Goal: Task Accomplishment & Management: Use online tool/utility

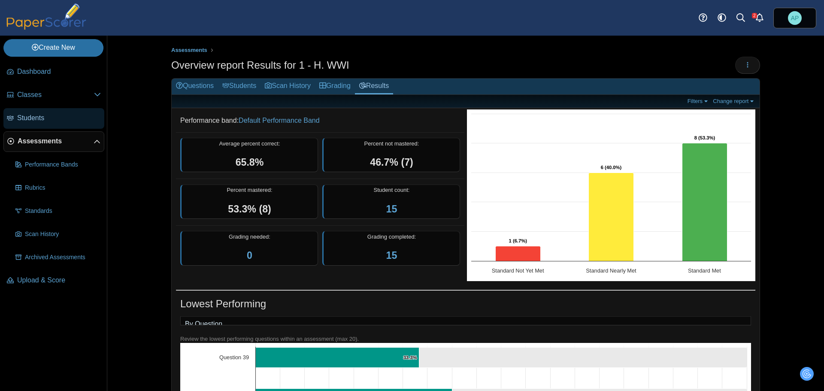
click at [52, 124] on link "Students" at bounding box center [53, 118] width 101 height 21
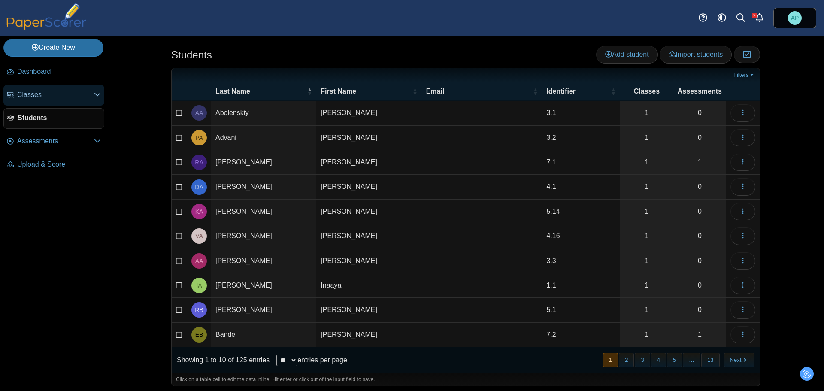
click at [49, 90] on span "Classes" at bounding box center [55, 94] width 77 height 9
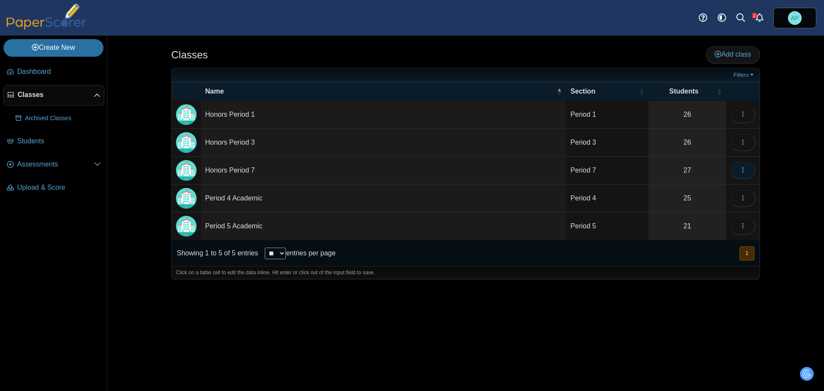
click at [743, 170] on use "button" at bounding box center [742, 170] width 1 height 6
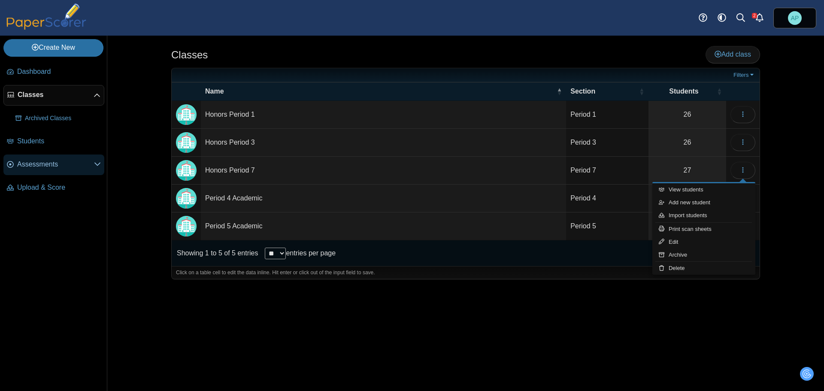
click at [51, 166] on span "Assessments" at bounding box center [55, 164] width 77 height 9
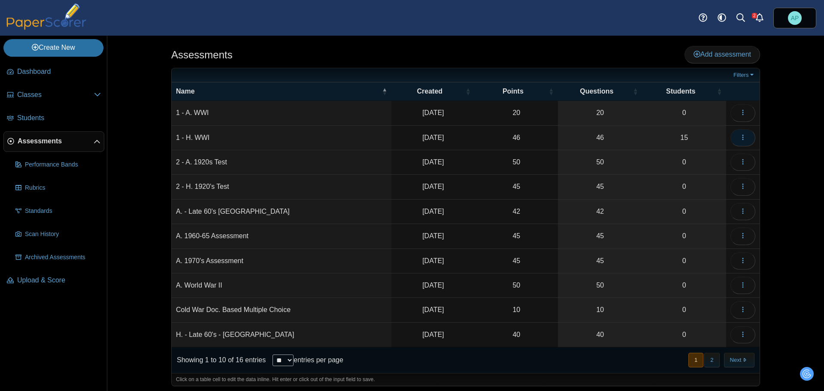
click at [742, 139] on use "button" at bounding box center [742, 137] width 1 height 6
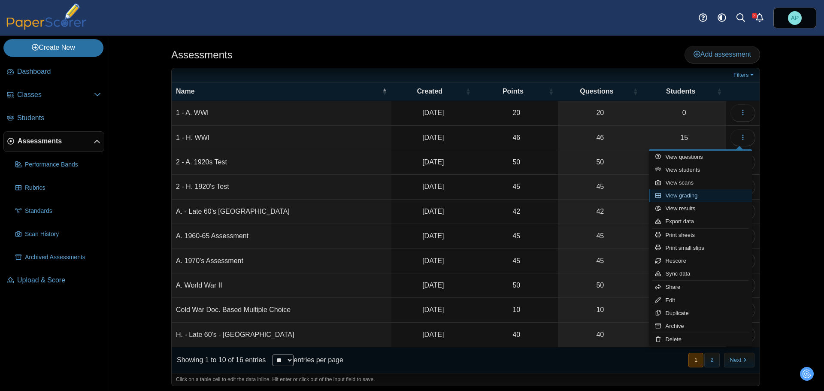
click at [711, 197] on link "View grading" at bounding box center [700, 195] width 103 height 13
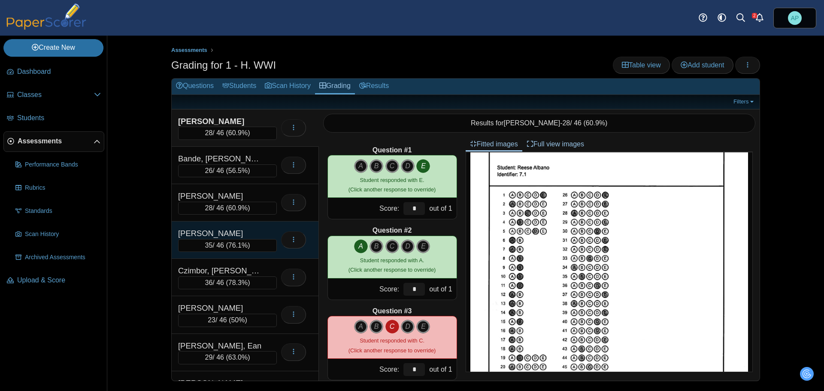
click at [259, 226] on div "[PERSON_NAME] 35 / 46 ( 76.1% ) Loading…" at bounding box center [245, 239] width 147 height 37
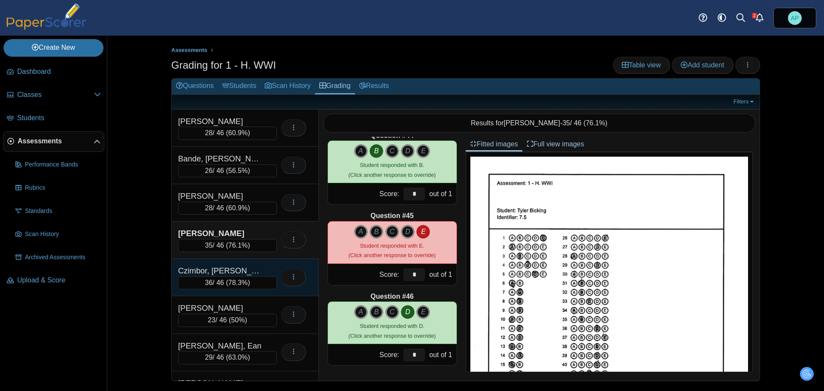
scroll to position [43, 0]
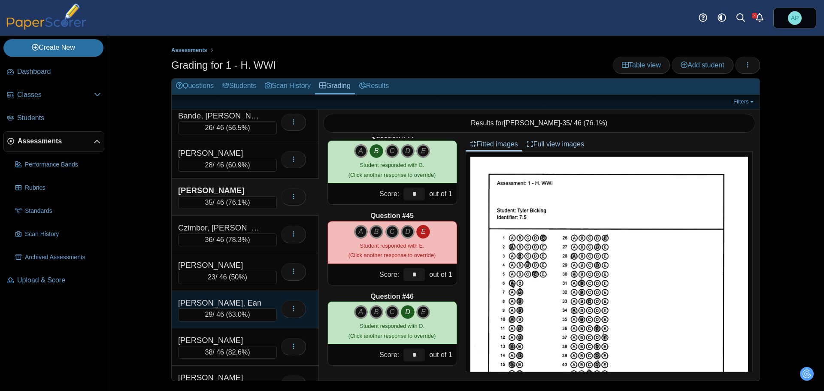
click at [220, 298] on div "[PERSON_NAME], Ean" at bounding box center [221, 302] width 86 height 11
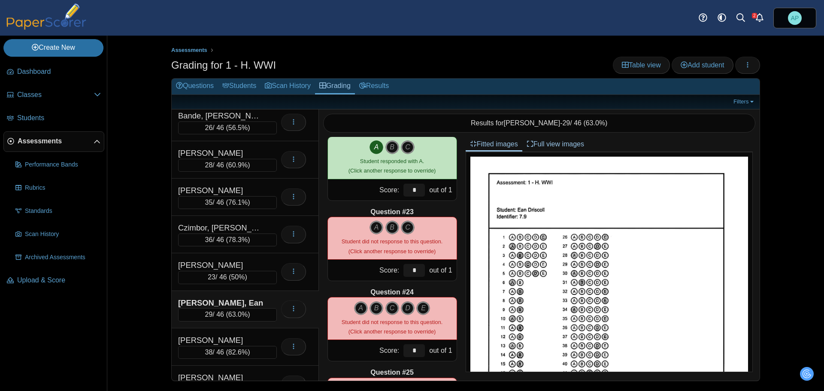
scroll to position [1716, 0]
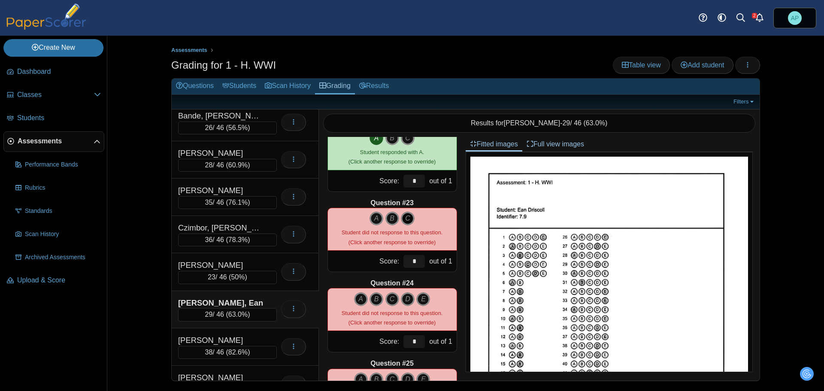
click at [404, 219] on icon "C" at bounding box center [408, 218] width 14 height 14
type input "*"
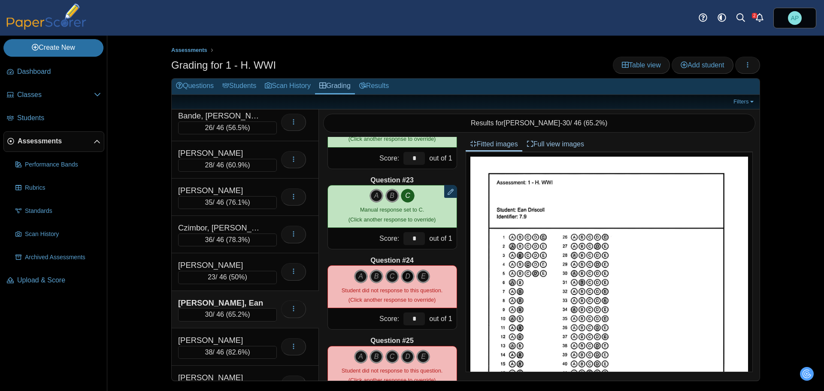
scroll to position [1759, 0]
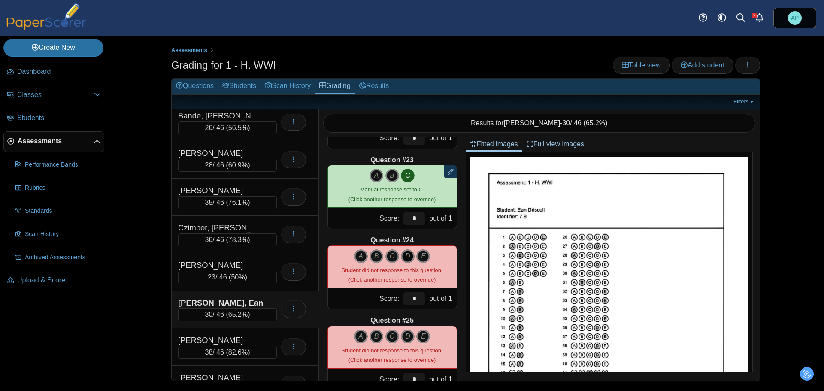
click at [403, 259] on icon "D" at bounding box center [408, 256] width 14 height 14
type input "*"
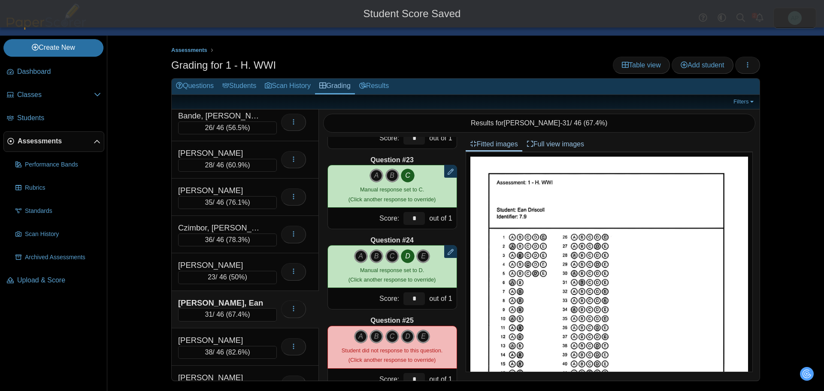
scroll to position [1801, 0]
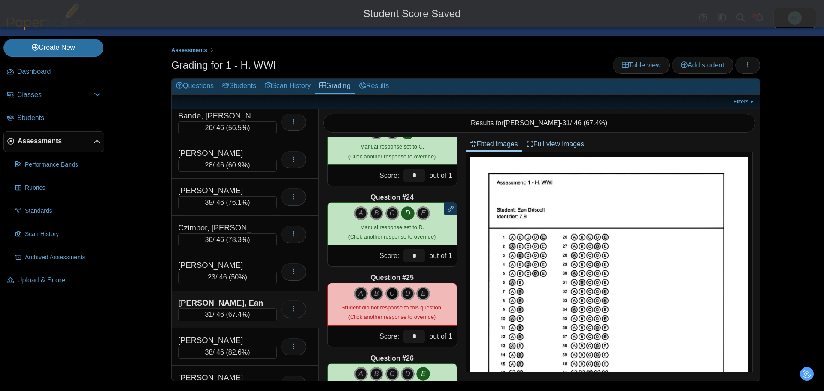
click at [390, 294] on icon "C" at bounding box center [392, 294] width 14 height 14
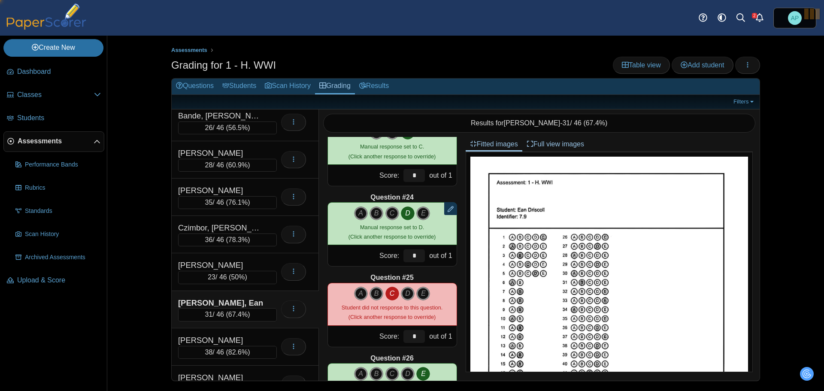
type input "*"
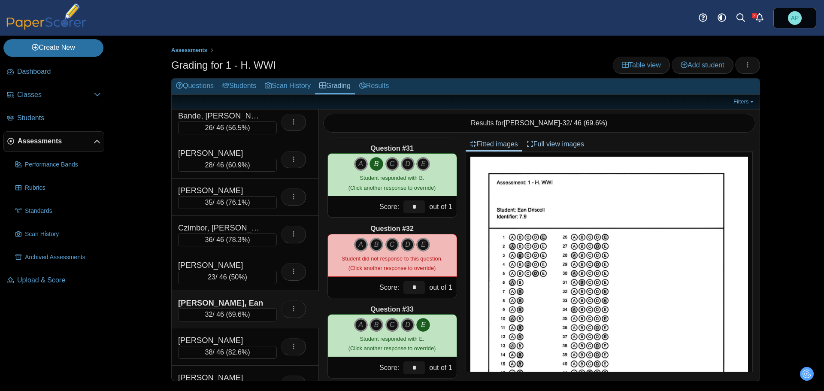
scroll to position [2445, 0]
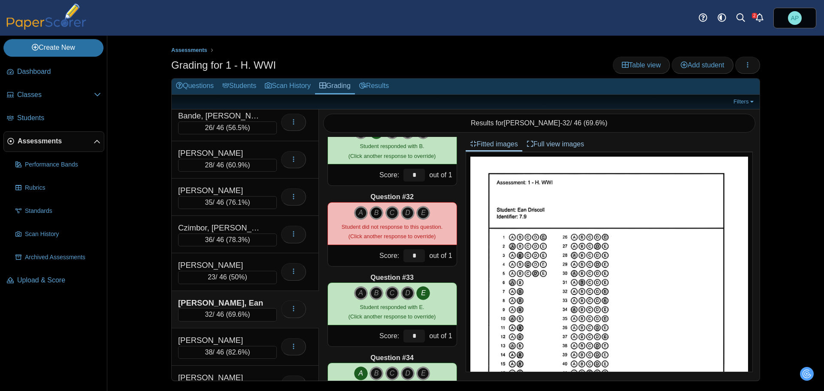
click at [374, 211] on icon "B" at bounding box center [376, 213] width 14 height 14
type input "*"
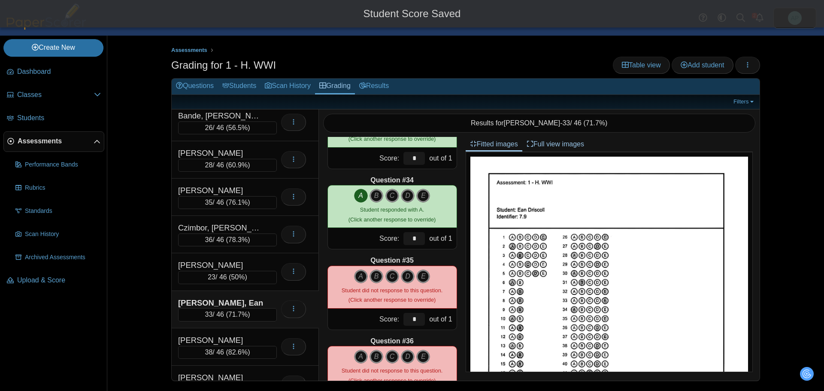
scroll to position [2702, 0]
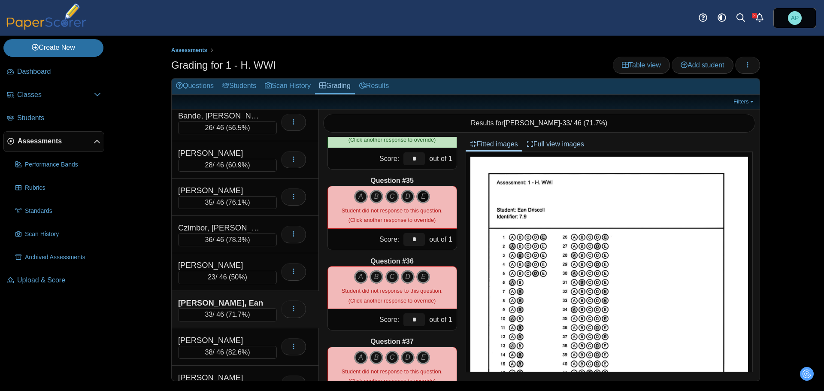
click at [423, 197] on icon "E" at bounding box center [423, 197] width 14 height 14
click at [405, 277] on icon "D" at bounding box center [408, 277] width 14 height 14
type input "*"
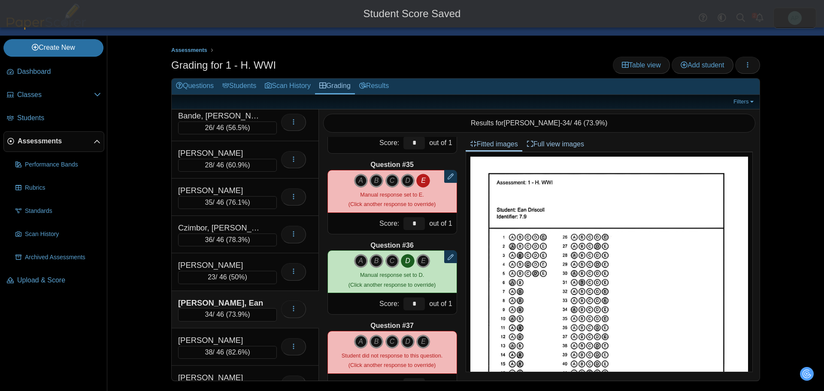
scroll to position [2745, 0]
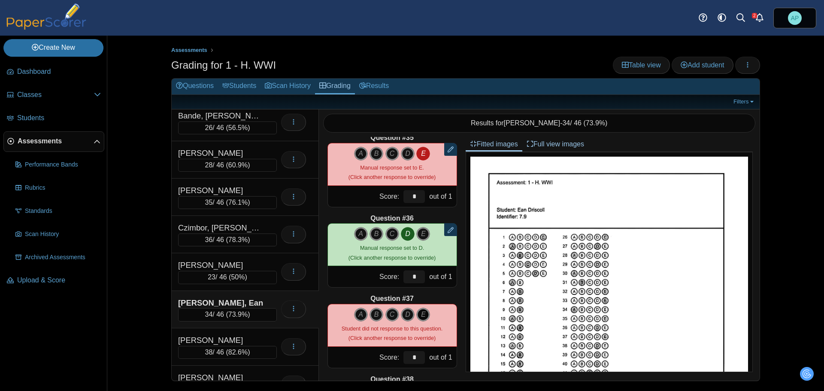
click at [419, 314] on icon "E" at bounding box center [423, 315] width 14 height 14
type input "*"
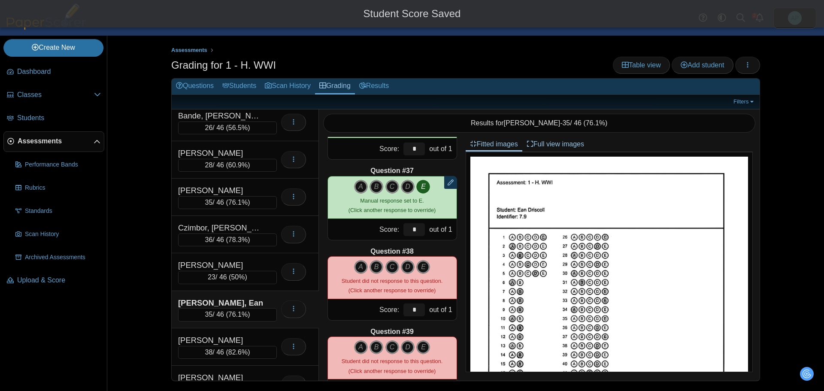
scroll to position [2874, 0]
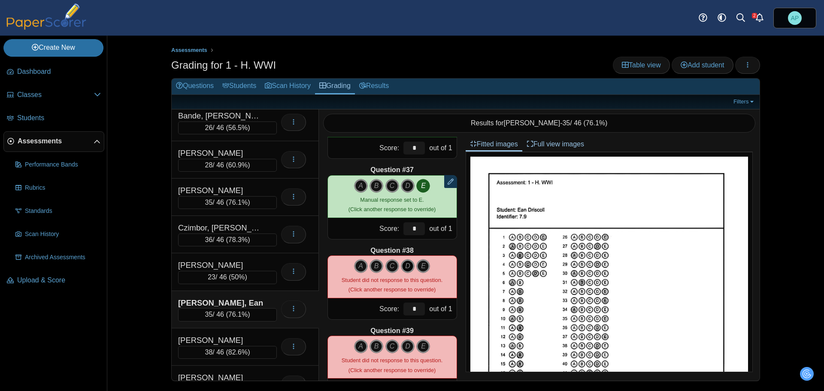
click at [407, 266] on icon "D" at bounding box center [408, 266] width 14 height 14
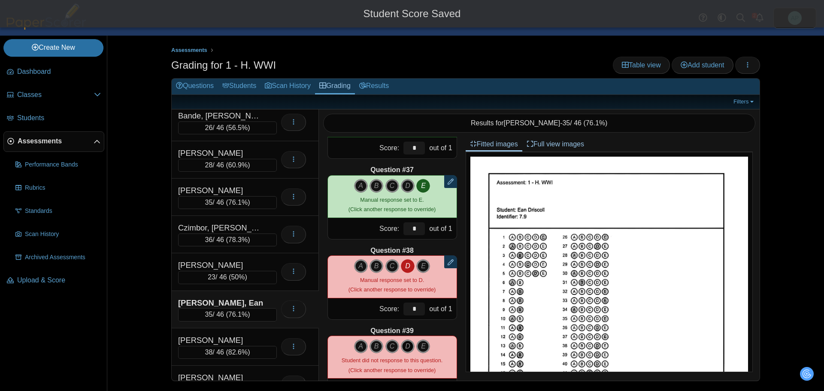
click at [403, 350] on icon "D" at bounding box center [408, 346] width 14 height 14
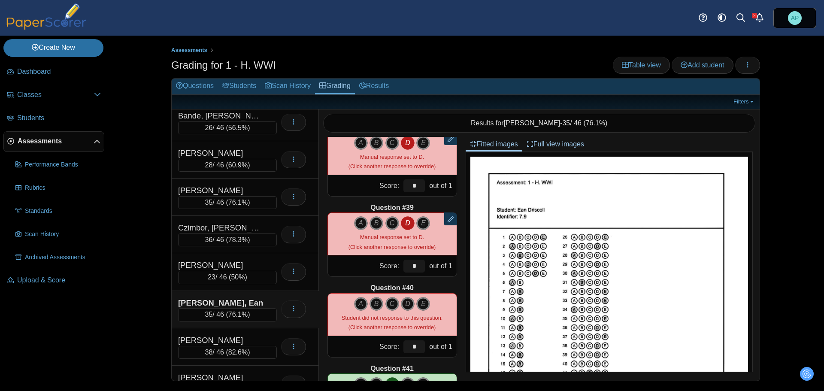
scroll to position [3088, 0]
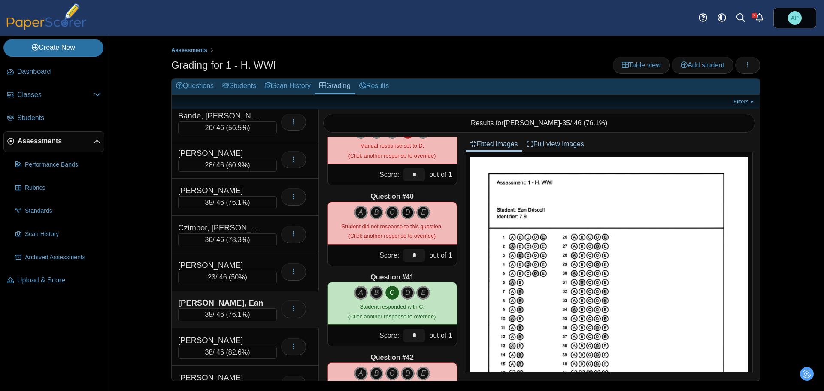
click at [404, 215] on icon "D" at bounding box center [408, 212] width 14 height 14
type input "*"
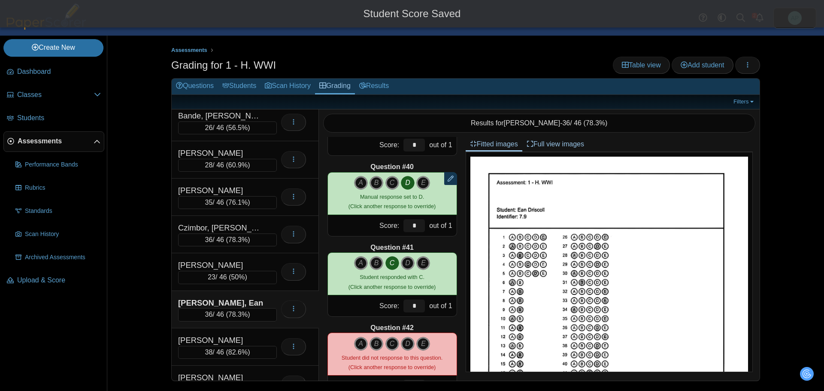
scroll to position [3217, 0]
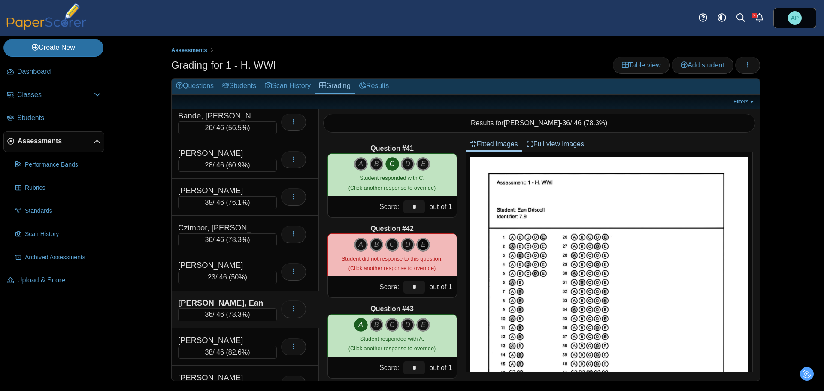
click at [424, 243] on icon "E" at bounding box center [423, 245] width 14 height 14
type input "*"
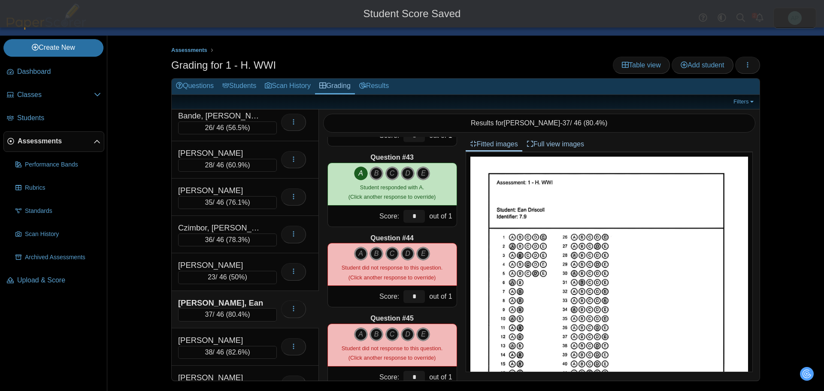
scroll to position [3389, 0]
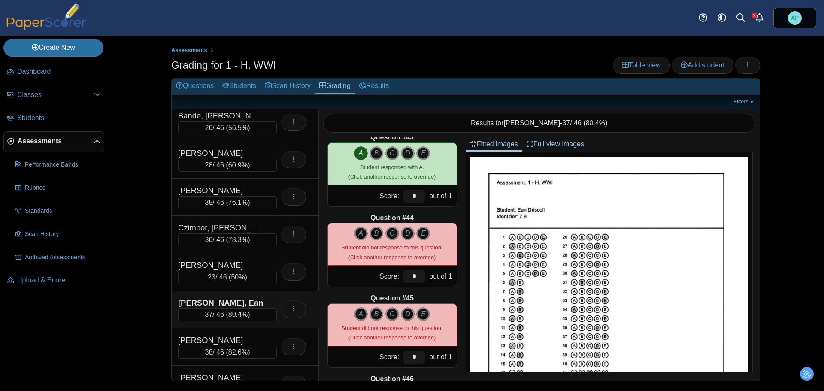
click at [371, 233] on icon "B" at bounding box center [376, 233] width 14 height 14
type input "*"
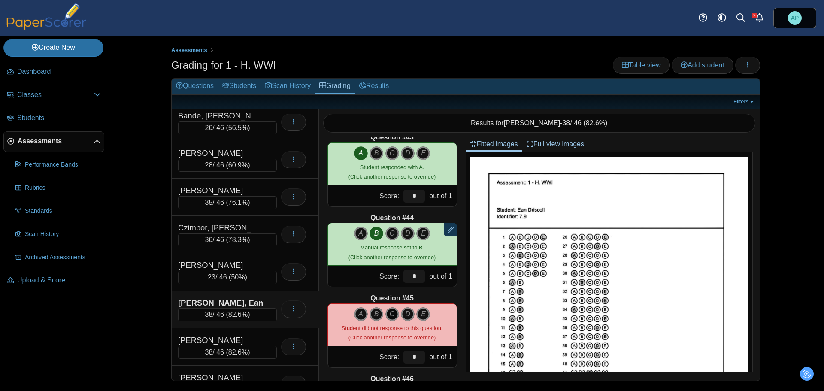
click at [389, 313] on icon "C" at bounding box center [392, 314] width 14 height 14
type input "*"
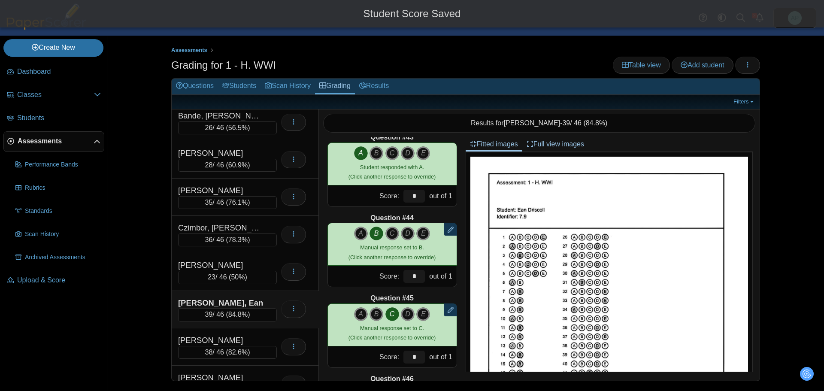
scroll to position [3471, 0]
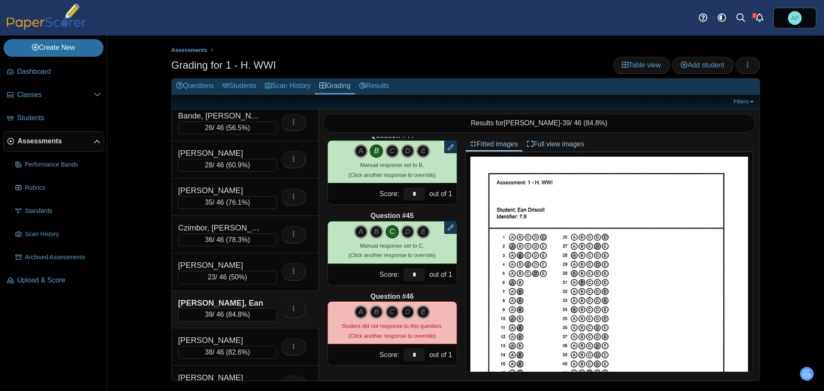
click at [404, 312] on icon "D" at bounding box center [408, 312] width 14 height 14
type input "*"
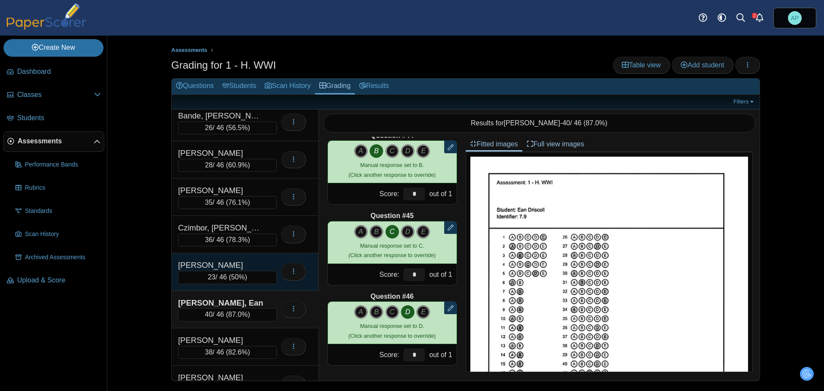
click at [237, 262] on div "[PERSON_NAME]" at bounding box center [221, 264] width 86 height 11
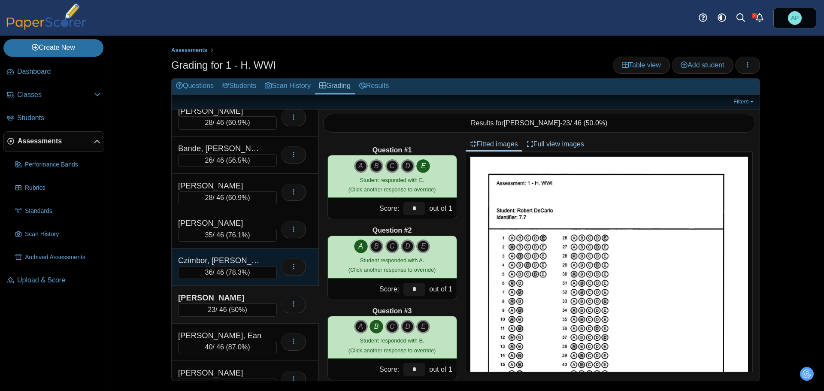
scroll to position [0, 0]
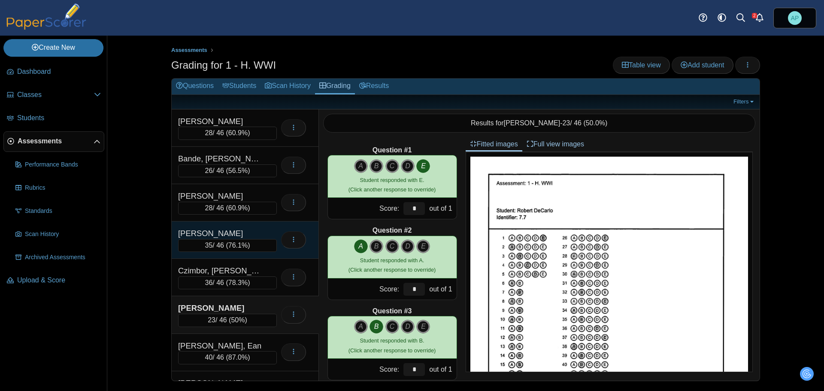
click at [254, 228] on div "[PERSON_NAME]" at bounding box center [221, 233] width 86 height 11
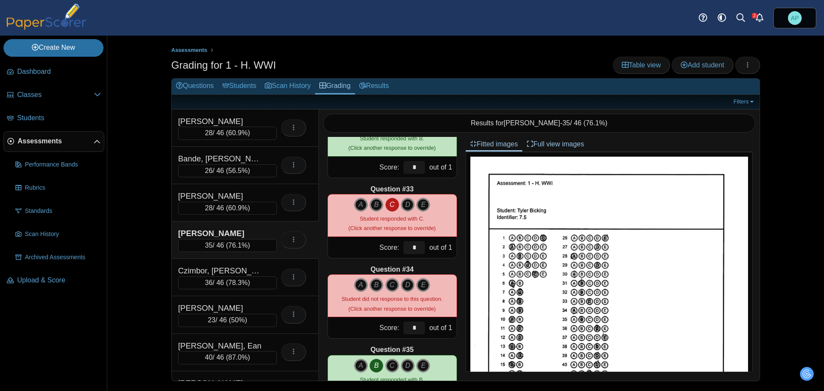
scroll to position [2616, 0]
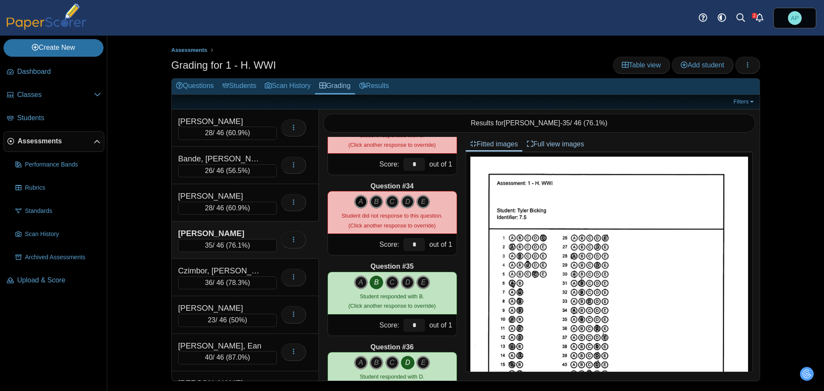
click at [357, 202] on icon "A" at bounding box center [361, 202] width 14 height 14
type input "*"
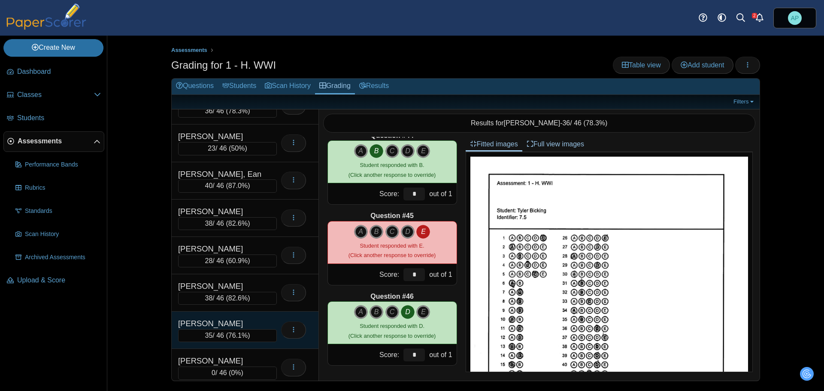
scroll to position [289, 0]
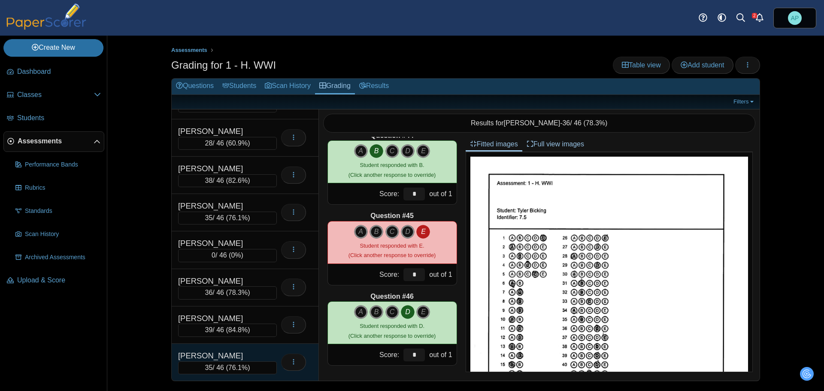
click at [258, 350] on div "[PERSON_NAME]" at bounding box center [221, 355] width 86 height 11
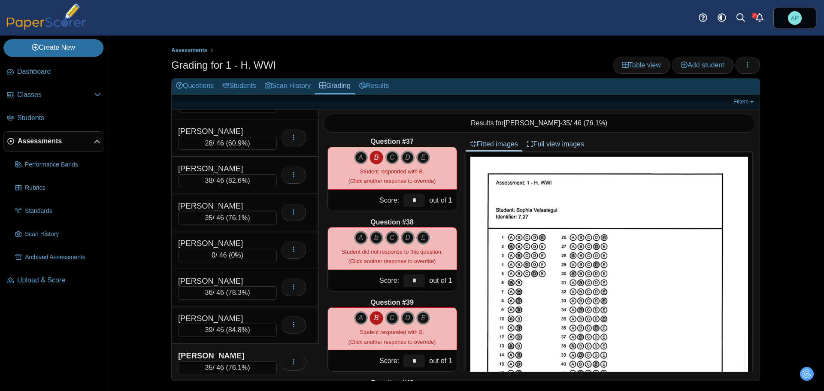
scroll to position [2917, 0]
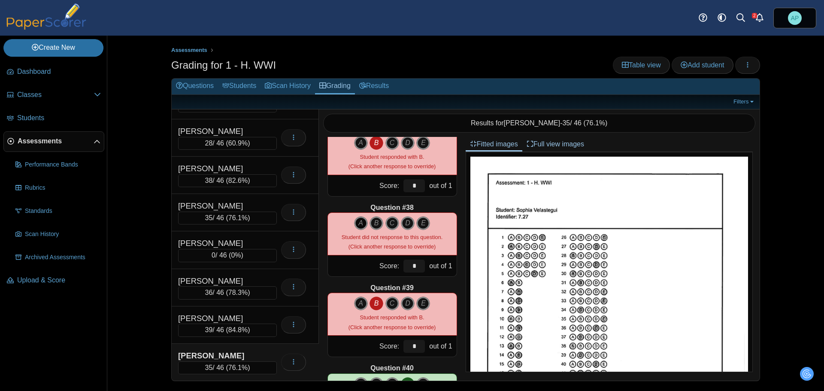
click at [356, 222] on icon "A" at bounding box center [361, 223] width 14 height 14
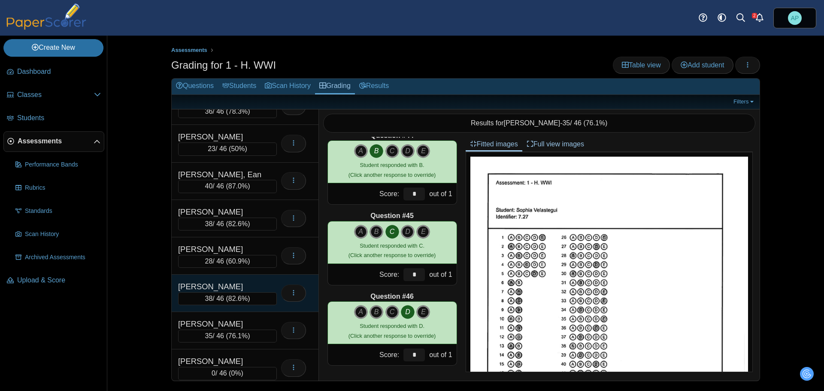
scroll to position [172, 0]
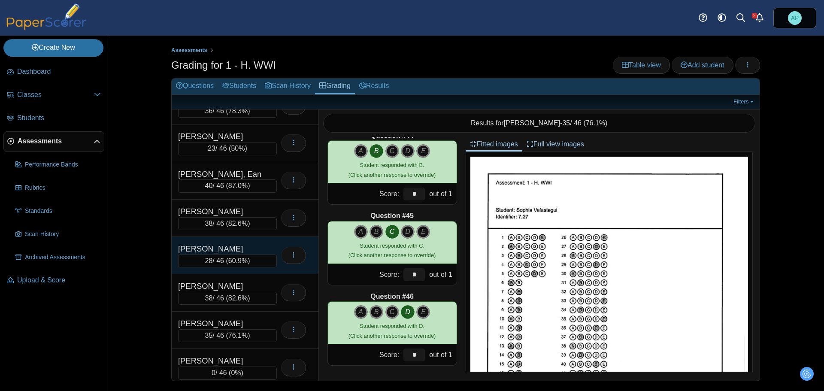
click at [250, 244] on div "[PERSON_NAME]" at bounding box center [221, 248] width 86 height 11
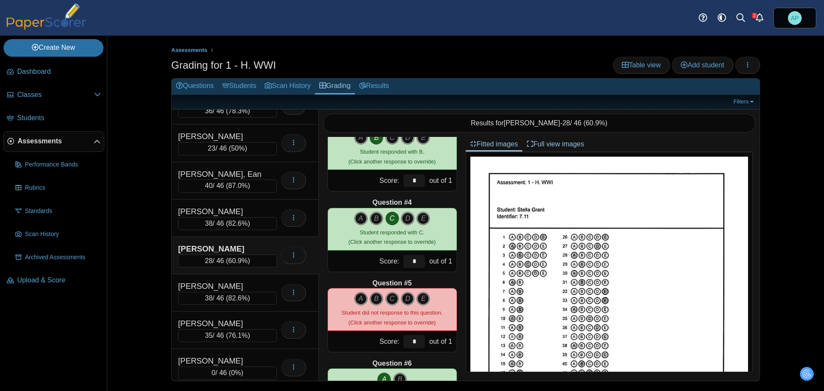
scroll to position [257, 0]
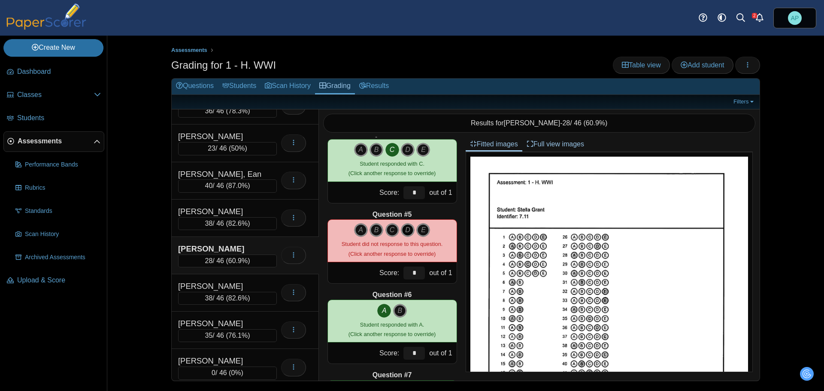
click at [405, 226] on icon "D" at bounding box center [408, 230] width 14 height 14
type input "*"
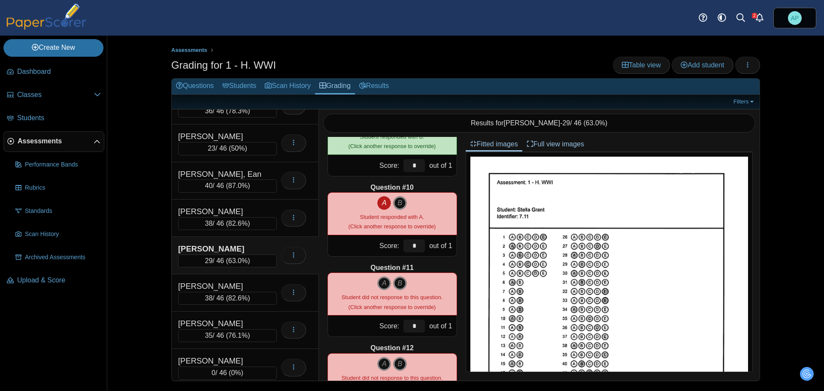
scroll to position [729, 0]
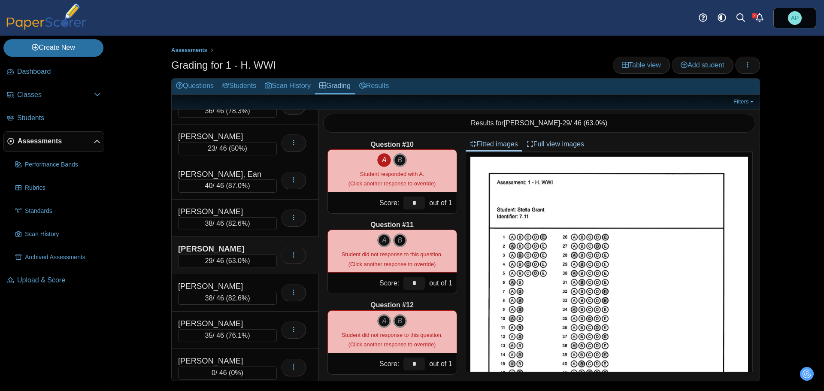
click at [399, 236] on icon "B" at bounding box center [400, 240] width 14 height 14
type input "*"
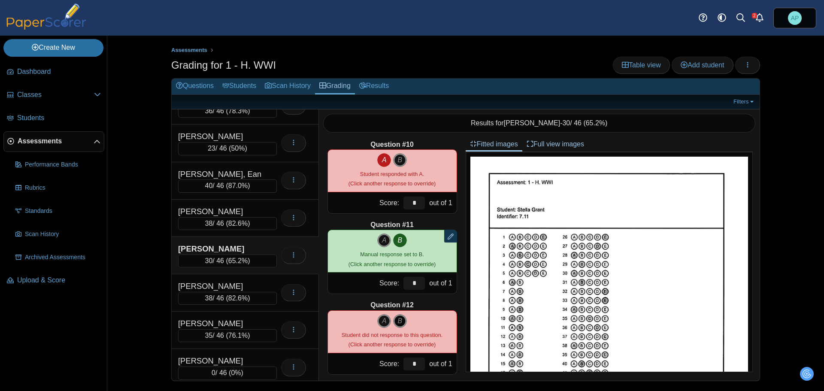
click at [397, 322] on icon "B" at bounding box center [400, 321] width 14 height 14
type input "*"
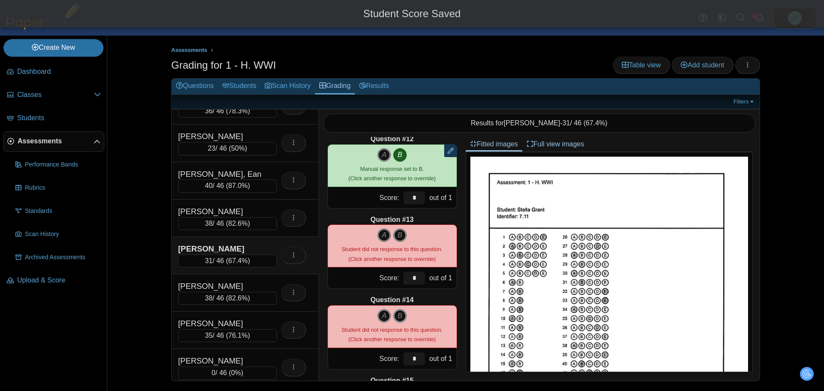
scroll to position [901, 0]
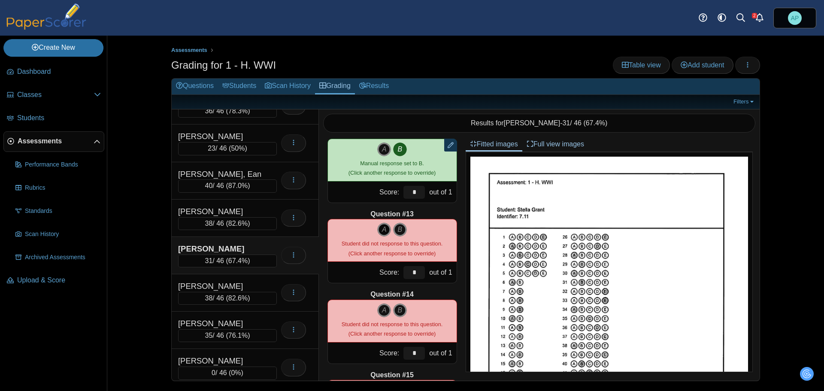
click at [380, 231] on icon "A" at bounding box center [384, 230] width 14 height 14
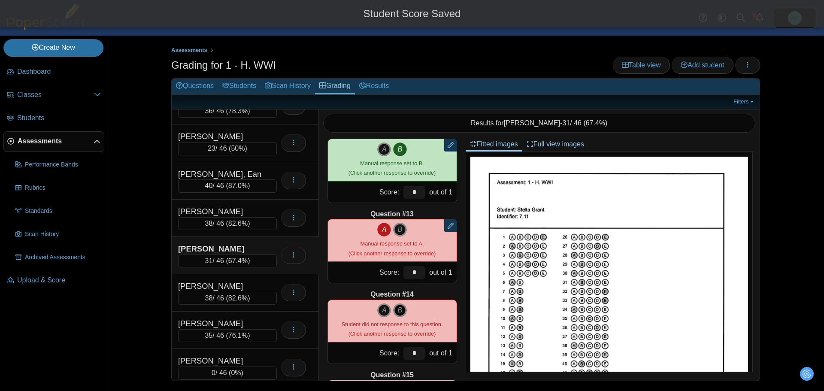
click at [396, 310] on icon "B" at bounding box center [400, 310] width 14 height 14
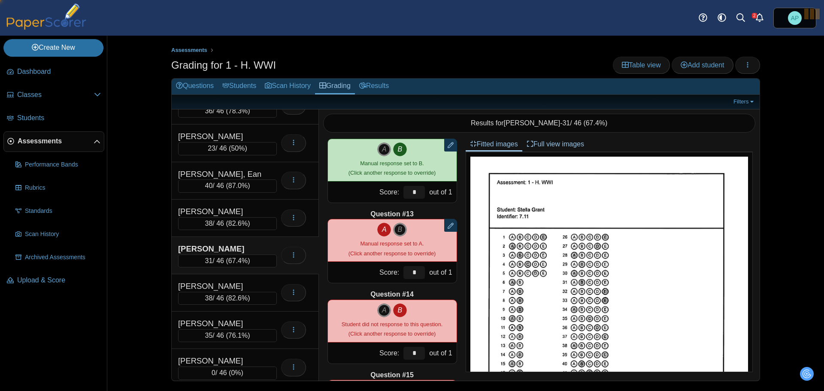
type input "*"
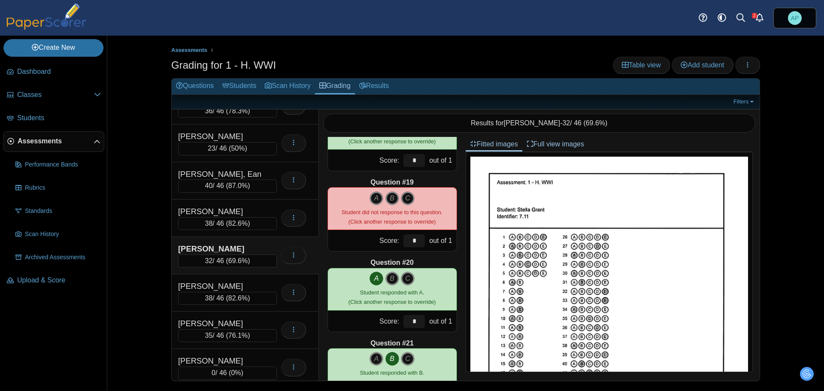
scroll to position [1415, 0]
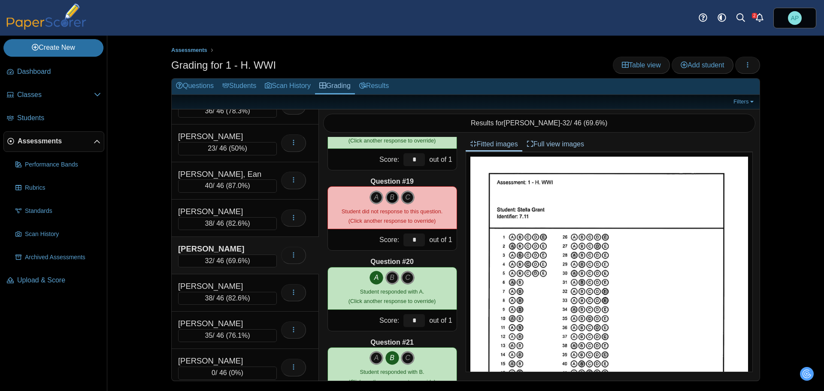
click at [388, 190] on icon "B" at bounding box center [392, 197] width 14 height 14
type input "*"
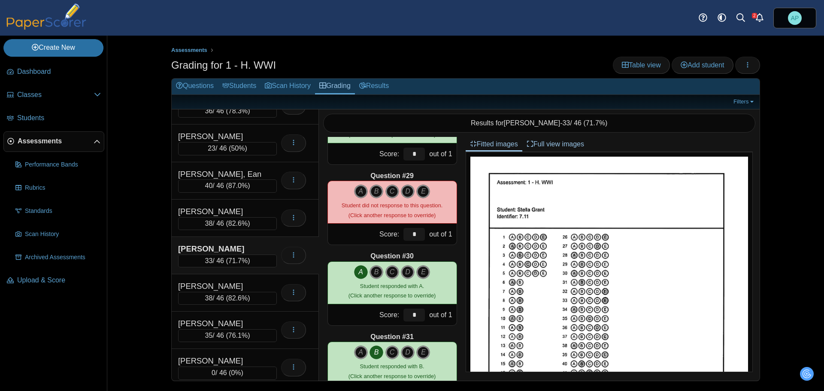
scroll to position [2230, 0]
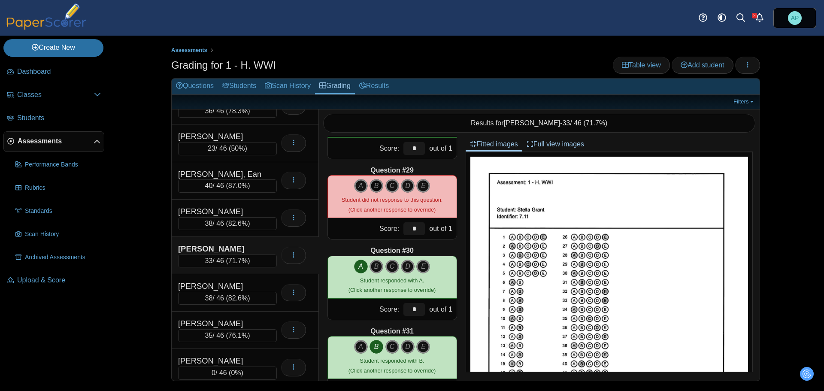
click at [376, 181] on icon "B" at bounding box center [376, 186] width 14 height 14
type input "*"
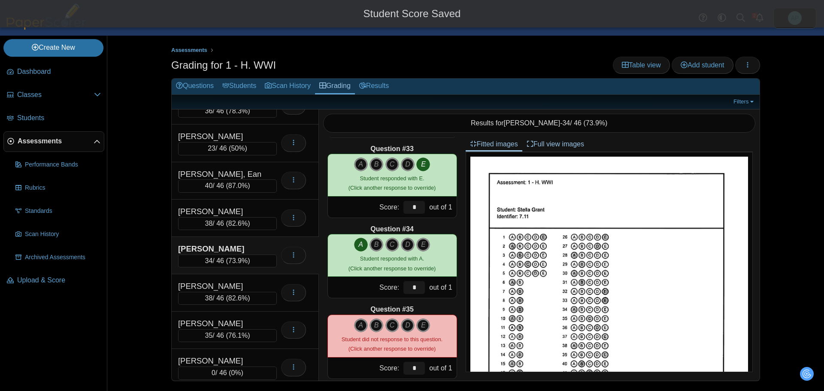
scroll to position [2659, 0]
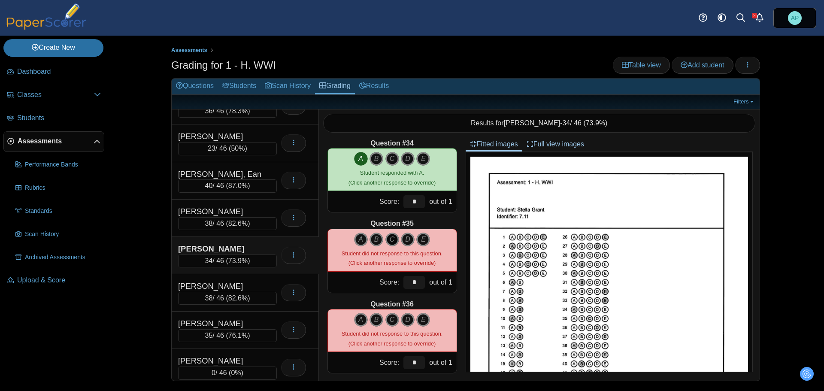
click at [385, 238] on icon "C" at bounding box center [392, 239] width 14 height 14
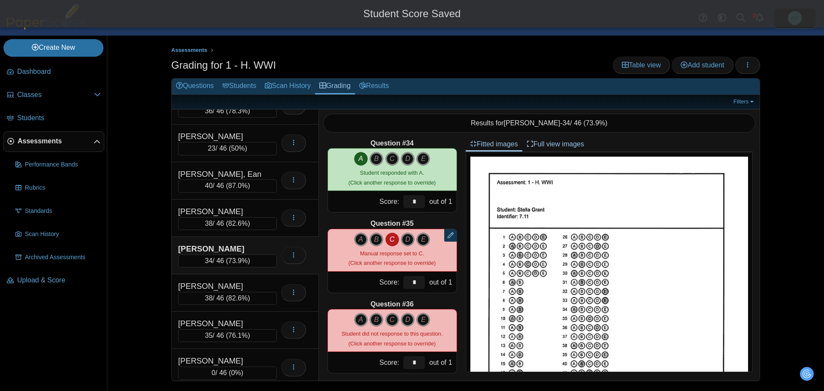
scroll to position [2745, 0]
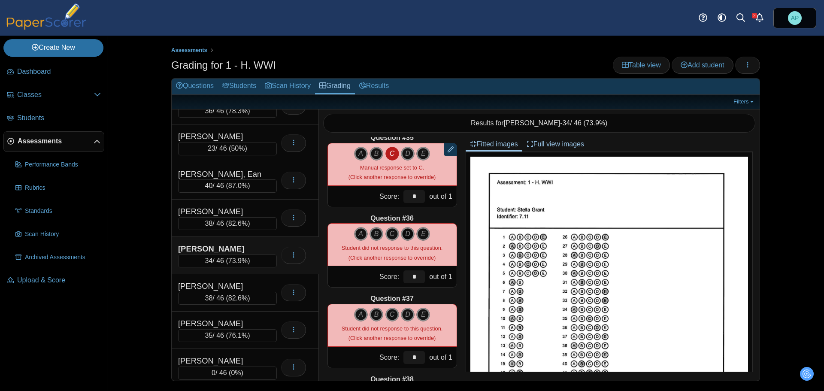
click at [404, 232] on icon "D" at bounding box center [408, 234] width 14 height 14
type input "*"
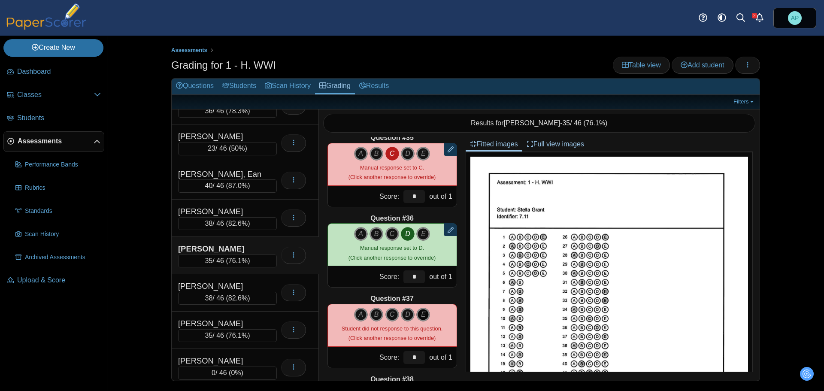
click at [425, 308] on icon "E" at bounding box center [423, 315] width 14 height 14
type input "*"
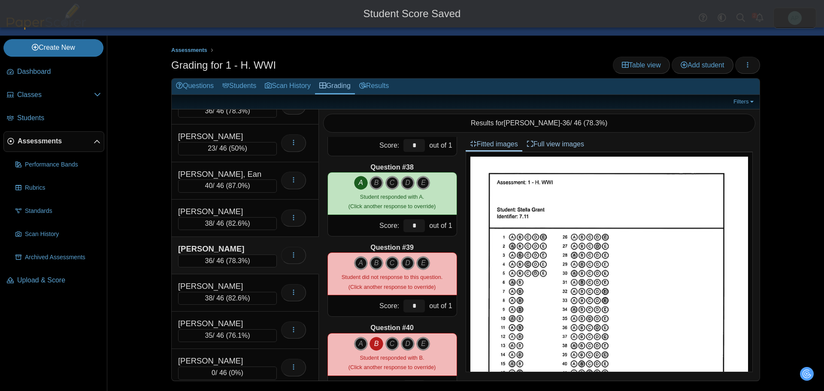
scroll to position [2960, 0]
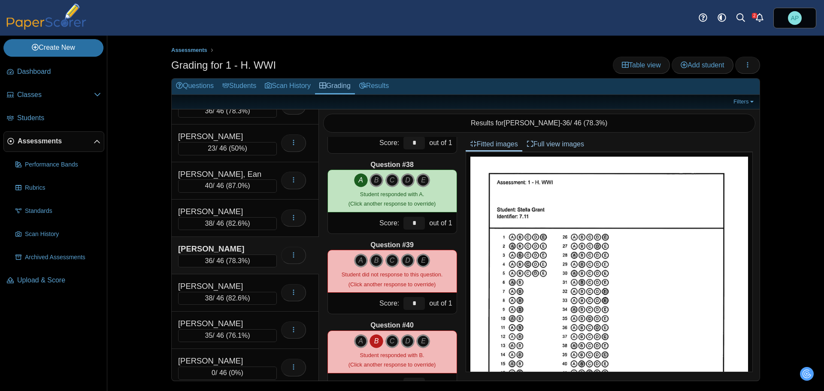
click at [418, 266] on icon "E" at bounding box center [423, 260] width 14 height 14
type input "*"
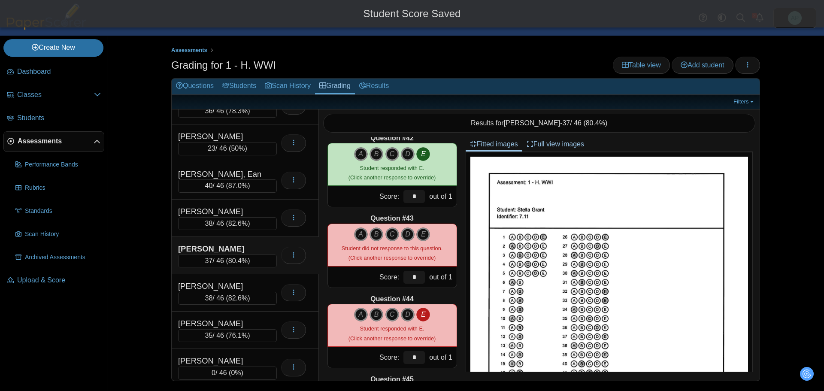
scroll to position [3346, 0]
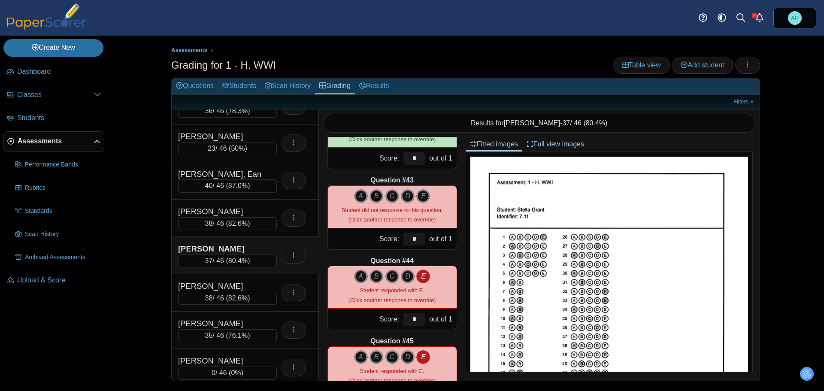
click at [374, 196] on icon "B" at bounding box center [376, 196] width 14 height 14
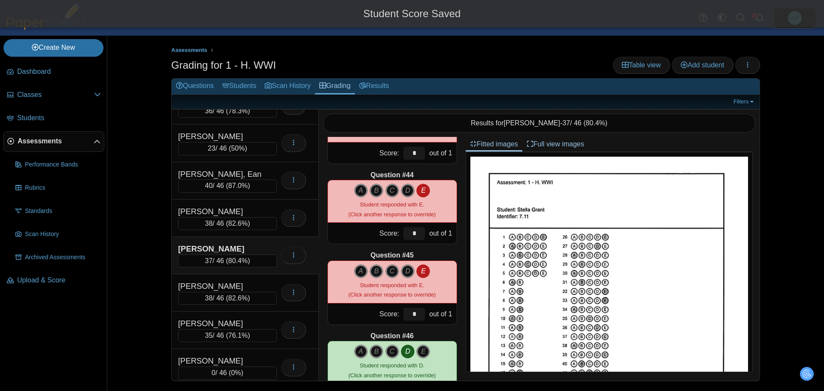
scroll to position [3471, 0]
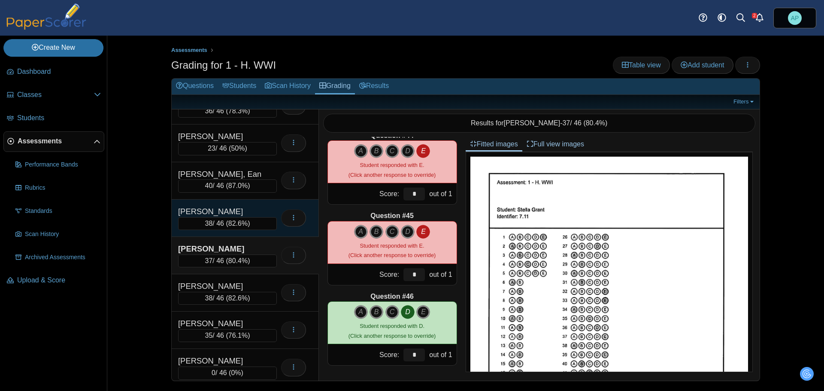
click at [254, 206] on div "[PERSON_NAME]" at bounding box center [221, 211] width 86 height 11
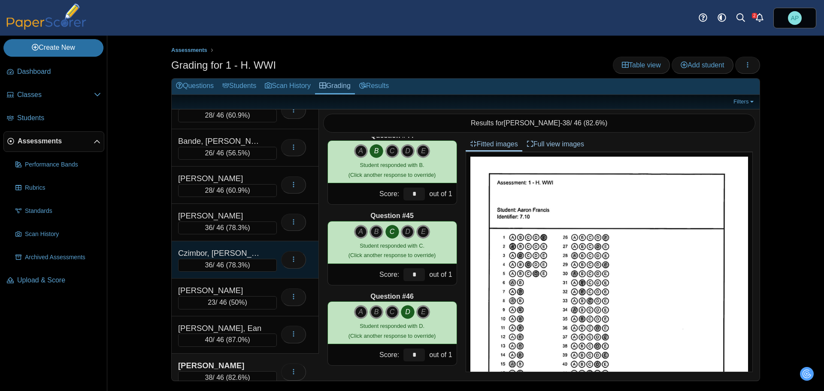
scroll to position [0, 0]
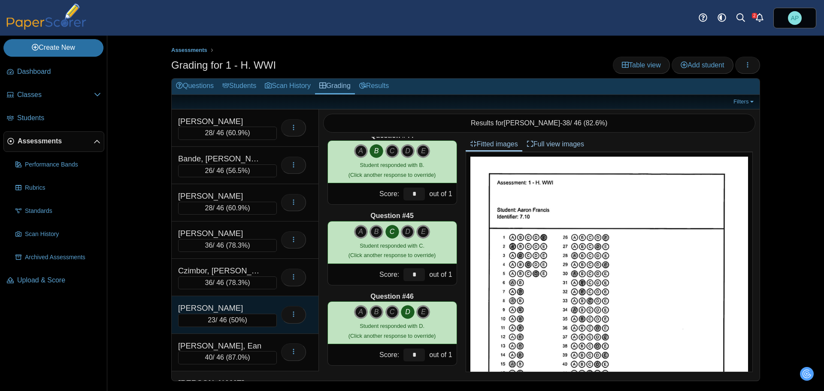
click at [232, 308] on div "[PERSON_NAME]" at bounding box center [221, 307] width 86 height 11
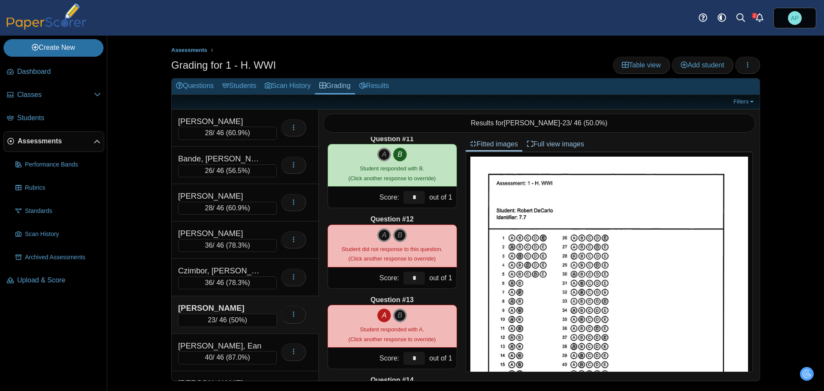
scroll to position [858, 0]
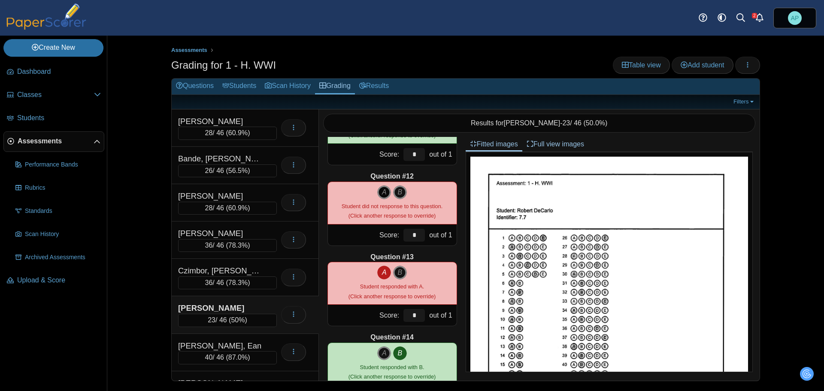
click at [382, 194] on icon "A" at bounding box center [384, 192] width 14 height 14
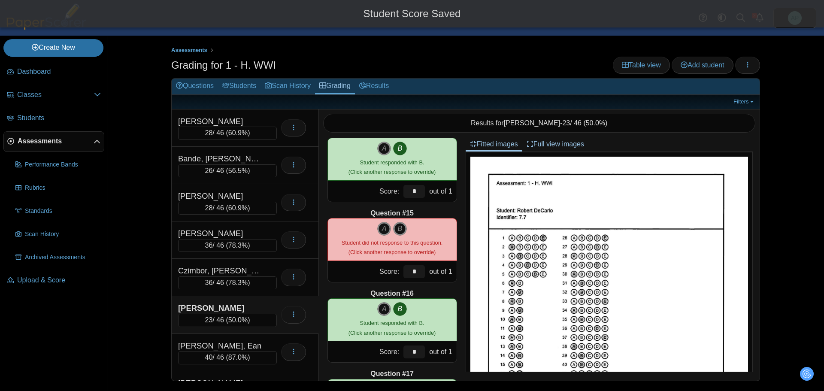
scroll to position [1072, 0]
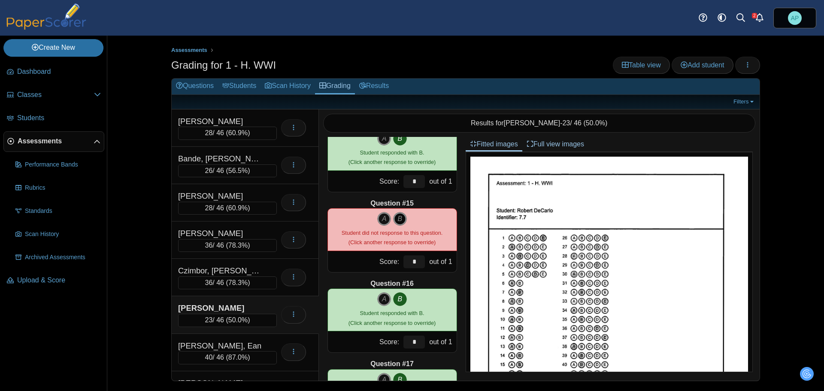
click at [394, 222] on icon "B" at bounding box center [400, 219] width 14 height 14
type input "*"
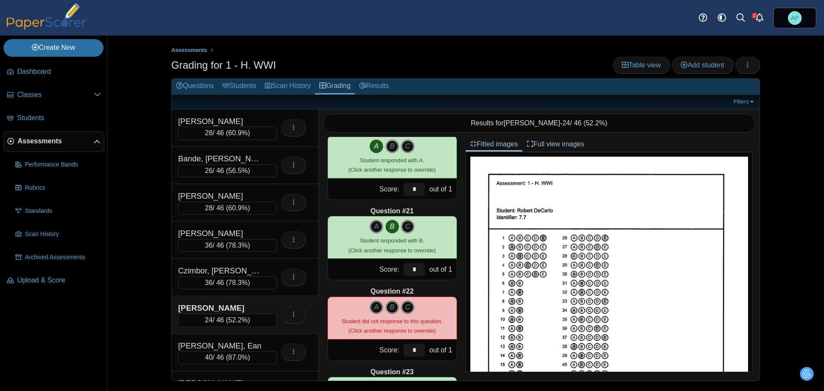
scroll to position [1630, 0]
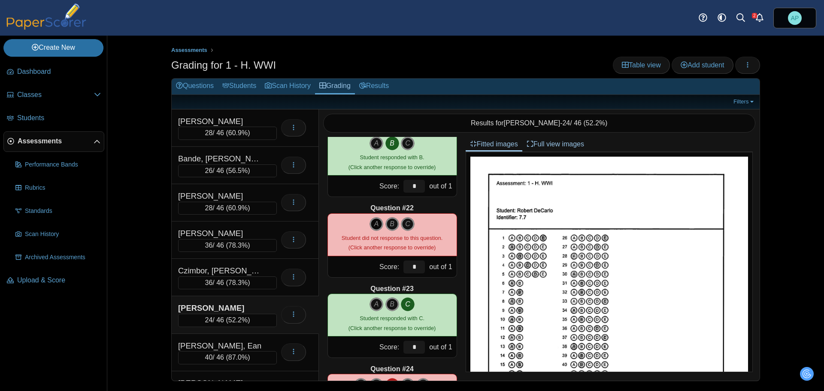
click at [371, 226] on icon "A" at bounding box center [376, 224] width 14 height 14
type input "*"
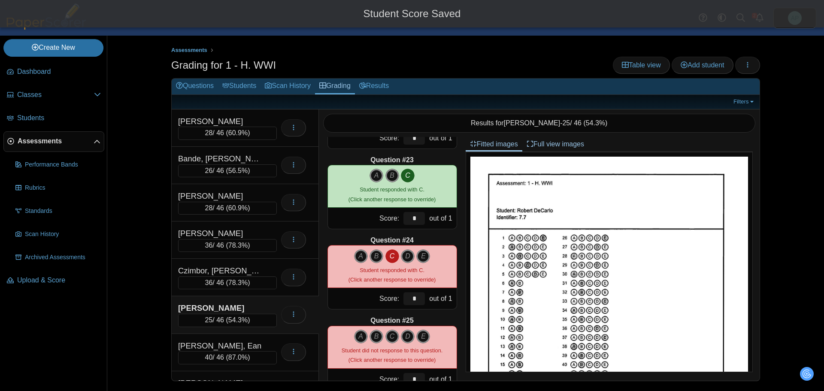
scroll to position [1844, 0]
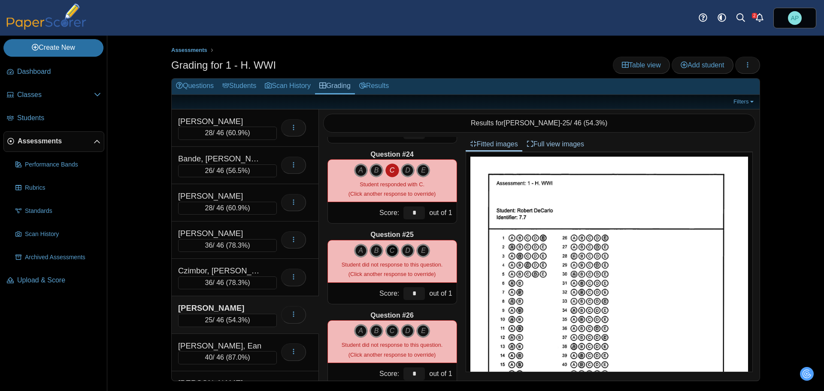
click at [387, 248] on icon "C" at bounding box center [392, 251] width 14 height 14
type input "*"
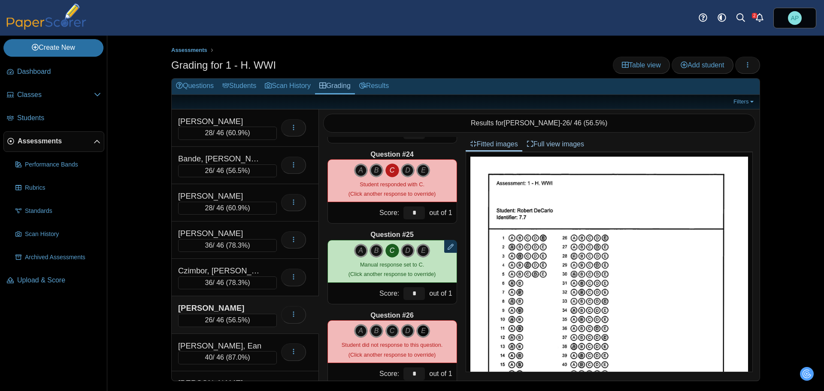
click at [423, 329] on icon "E" at bounding box center [423, 331] width 14 height 14
type input "*"
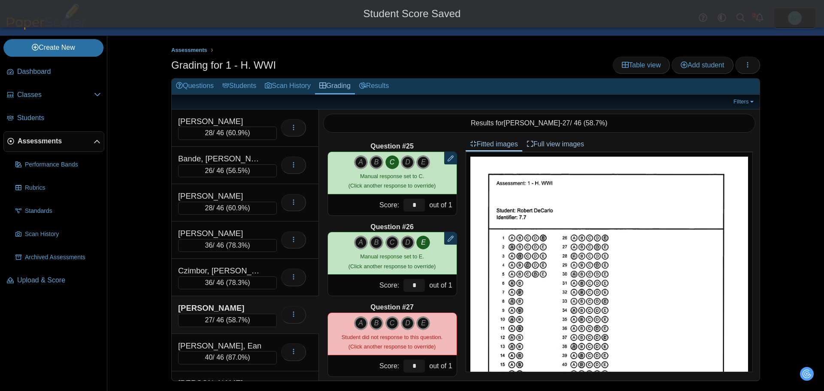
scroll to position [2016, 0]
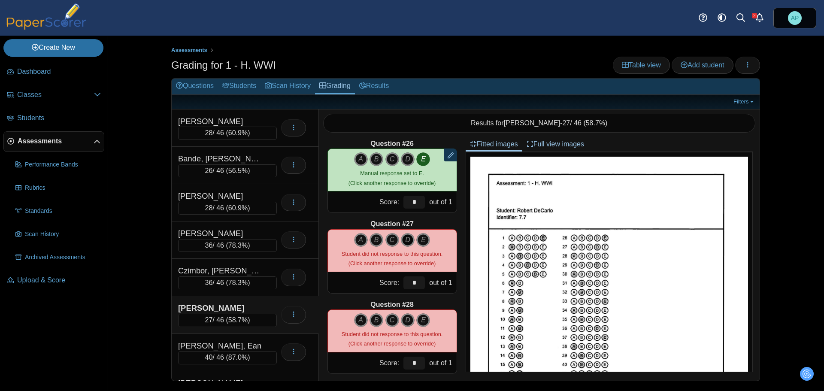
click at [405, 235] on icon "D" at bounding box center [408, 240] width 14 height 14
type input "*"
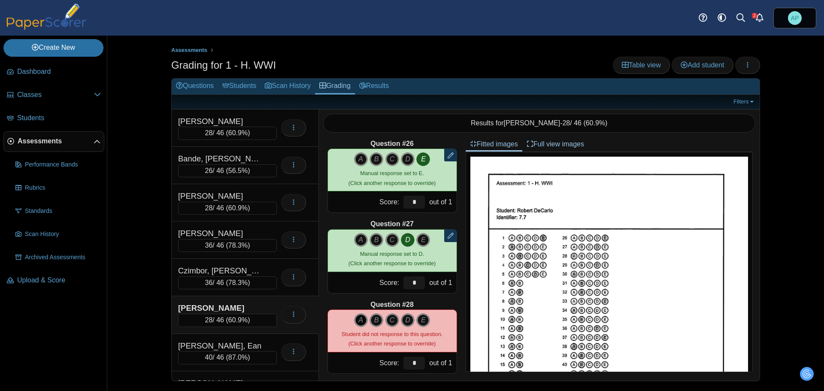
click at [354, 320] on icon "A" at bounding box center [361, 320] width 14 height 14
type input "*"
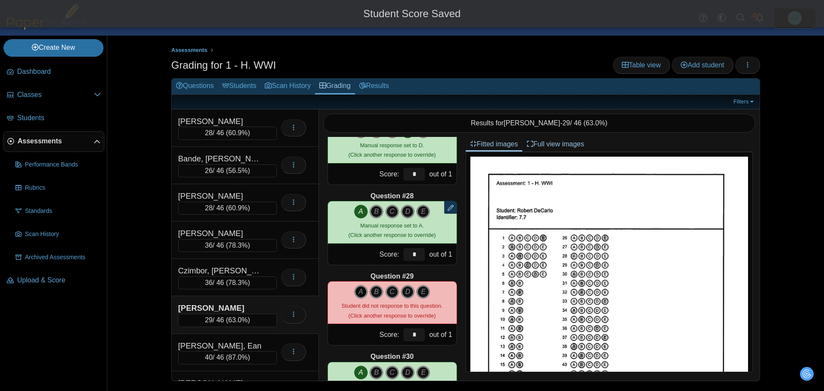
scroll to position [2145, 0]
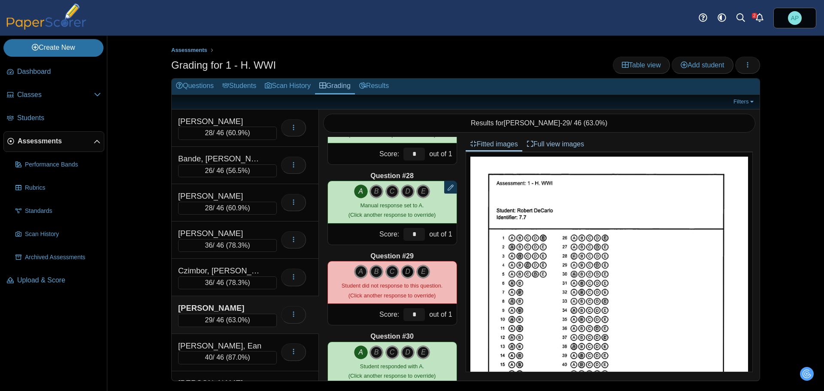
click at [403, 269] on icon "D" at bounding box center [408, 272] width 14 height 14
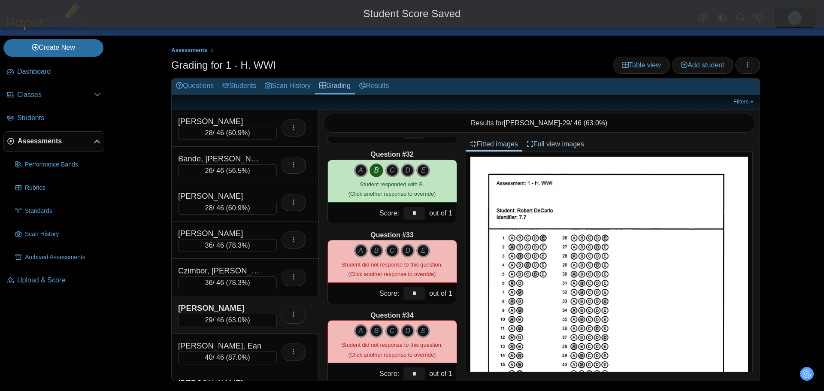
scroll to position [2488, 0]
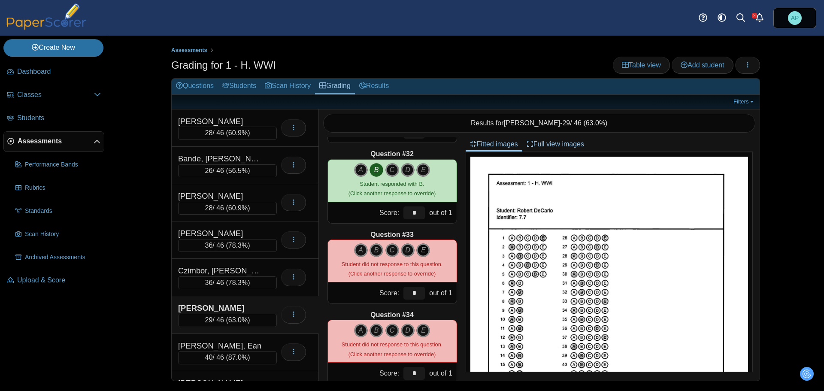
click at [417, 248] on icon "E" at bounding box center [423, 250] width 14 height 14
type input "*"
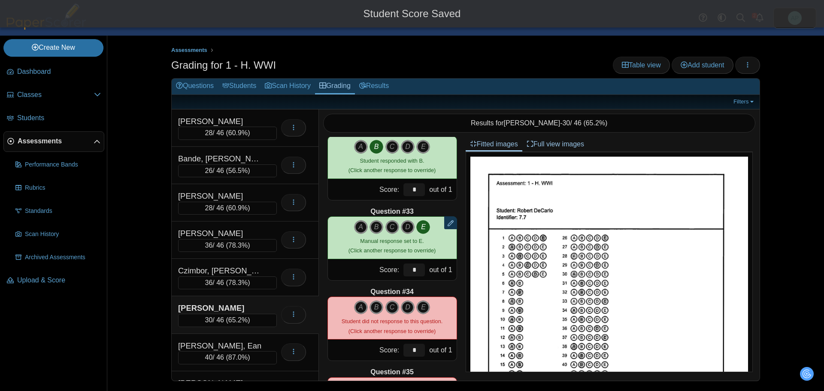
scroll to position [2531, 0]
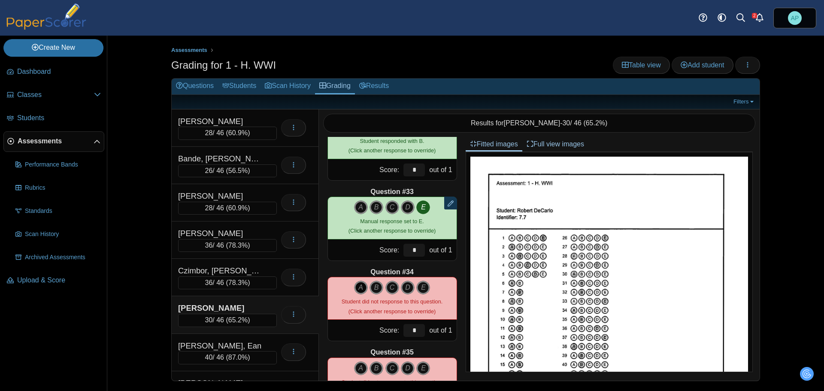
click at [359, 288] on icon "A" at bounding box center [361, 288] width 14 height 14
type input "*"
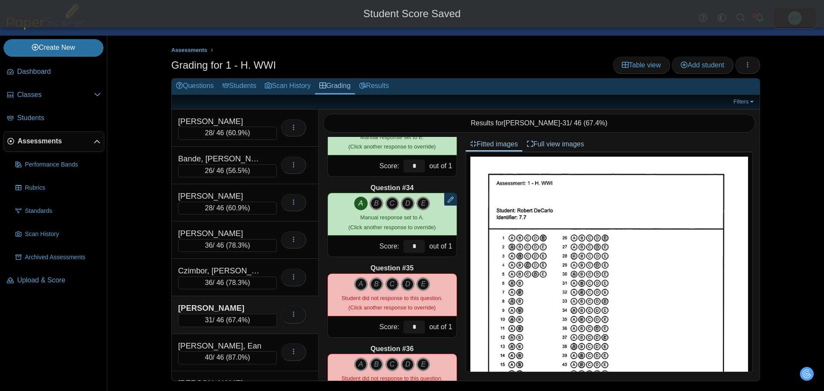
scroll to position [2616, 0]
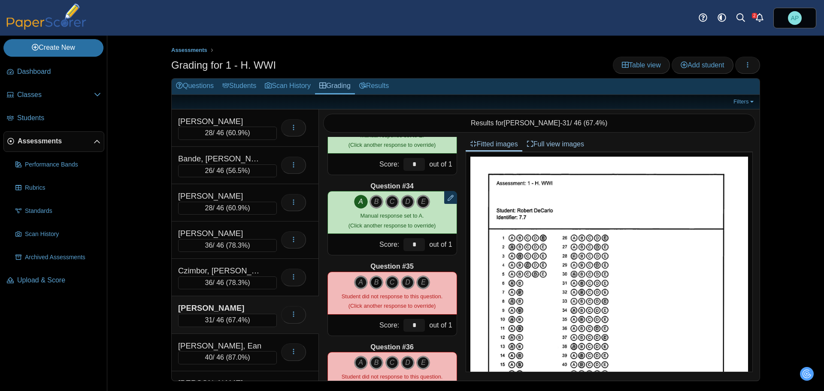
click at [375, 280] on icon "B" at bounding box center [376, 282] width 14 height 14
type input "*"
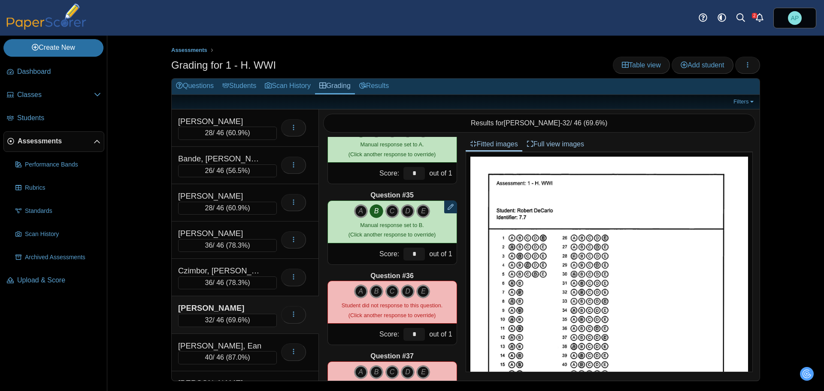
scroll to position [2702, 0]
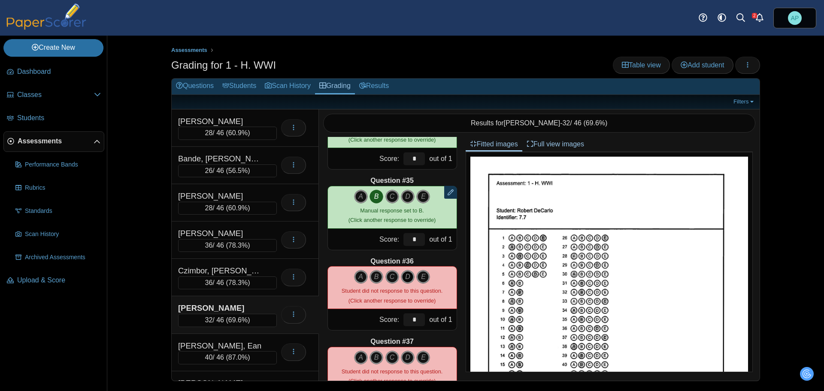
click at [404, 275] on icon "D" at bounding box center [408, 277] width 14 height 14
type input "*"
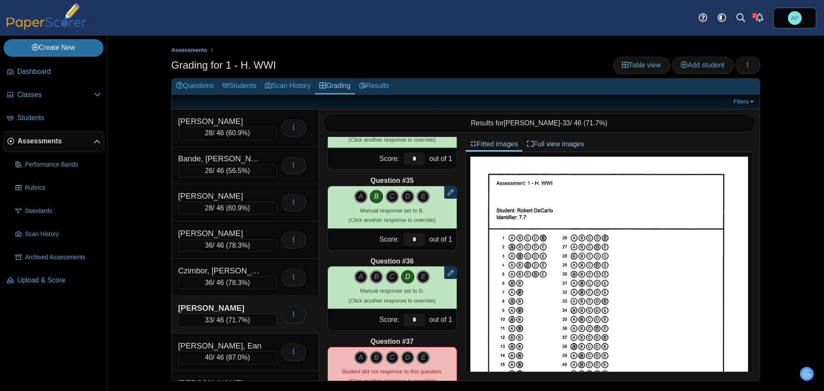
scroll to position [2745, 0]
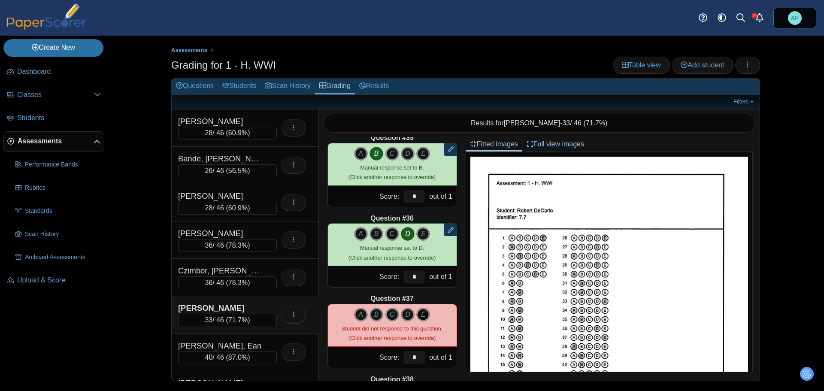
click at [418, 310] on icon "E" at bounding box center [423, 315] width 14 height 14
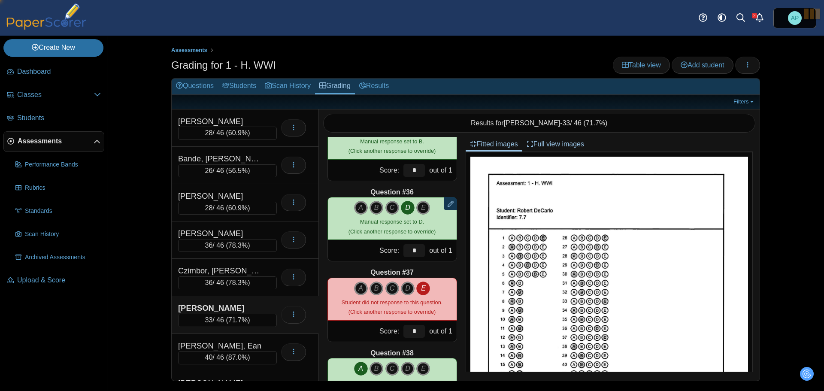
type input "*"
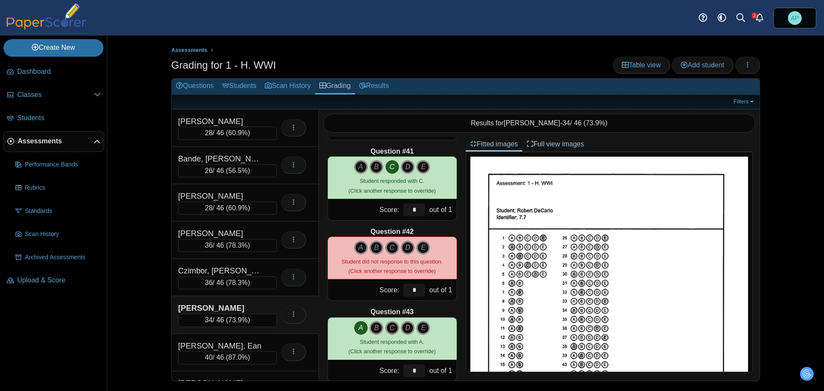
scroll to position [3217, 0]
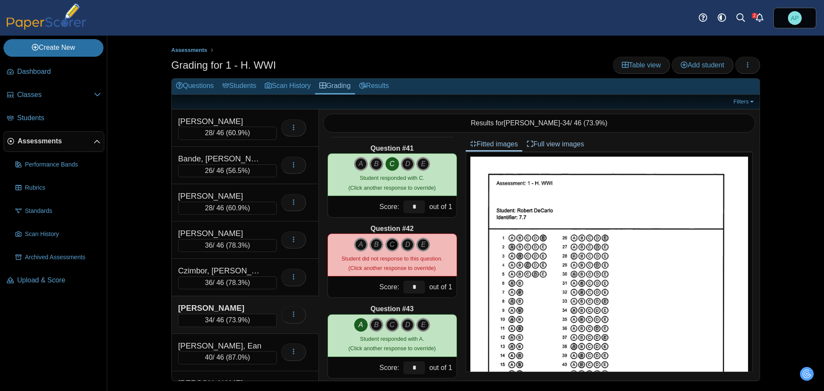
click at [389, 244] on icon "C" at bounding box center [392, 245] width 14 height 14
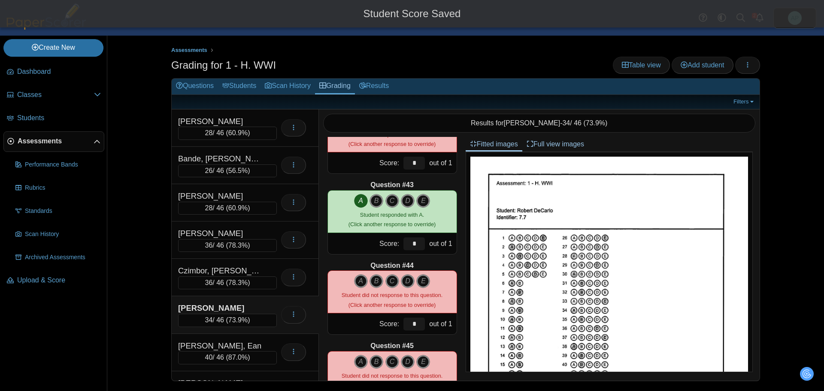
scroll to position [3346, 0]
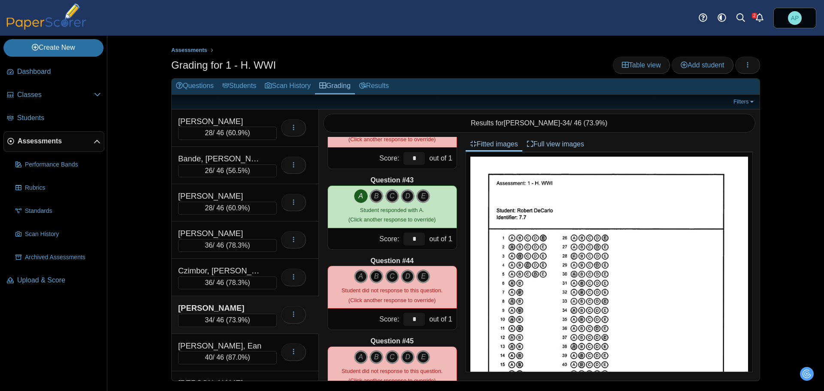
click at [371, 275] on icon "B" at bounding box center [376, 276] width 14 height 14
type input "*"
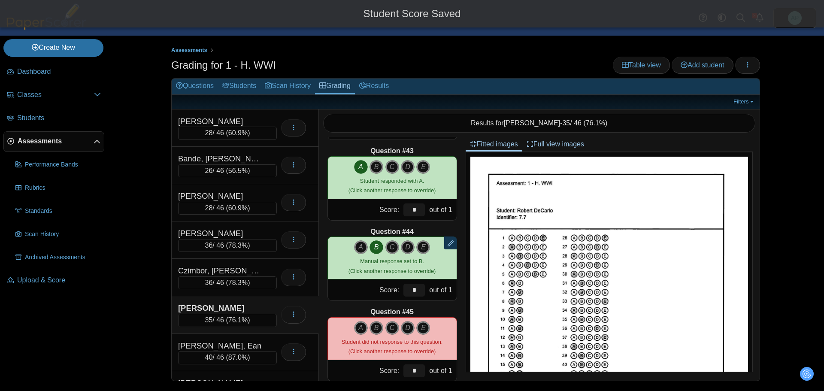
scroll to position [3431, 0]
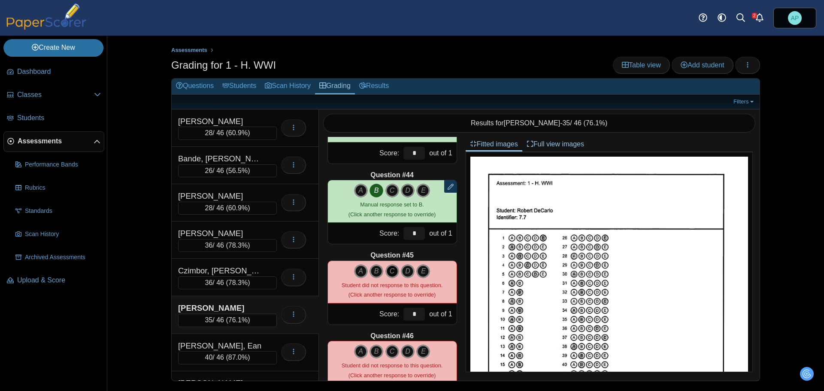
click at [389, 272] on icon "C" at bounding box center [392, 271] width 14 height 14
type input "*"
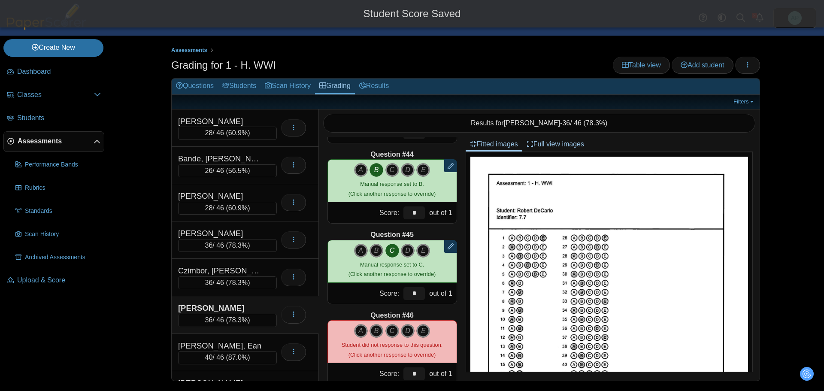
scroll to position [3471, 0]
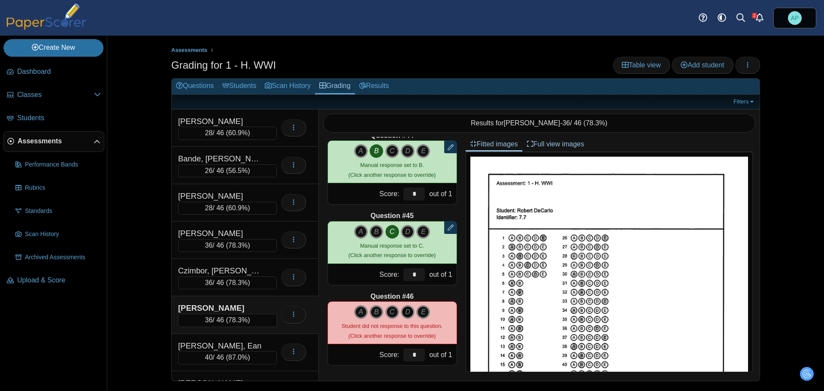
click at [401, 311] on icon "D" at bounding box center [408, 312] width 14 height 14
type input "*"
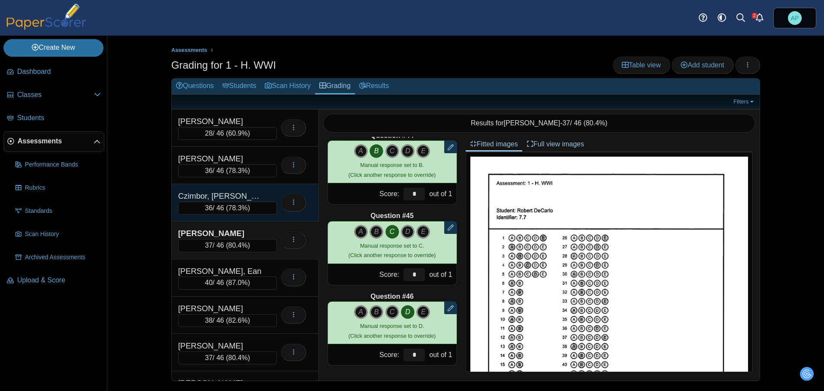
scroll to position [214, 0]
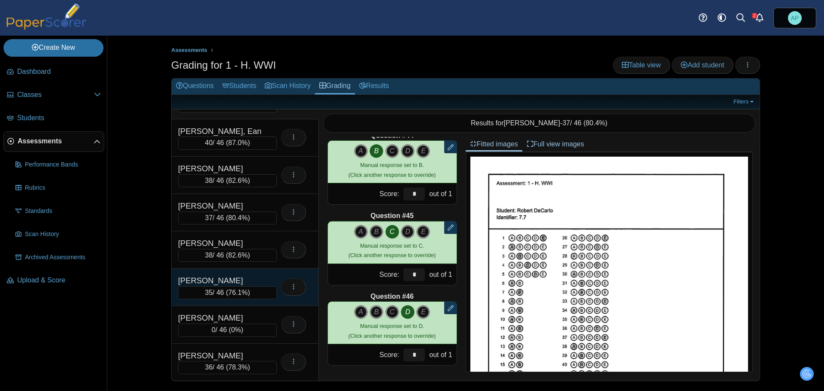
click at [262, 276] on div "[PERSON_NAME]" at bounding box center [221, 280] width 86 height 11
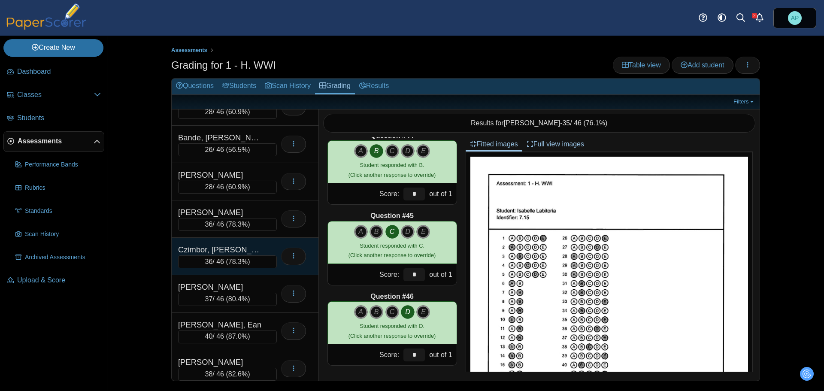
scroll to position [0, 0]
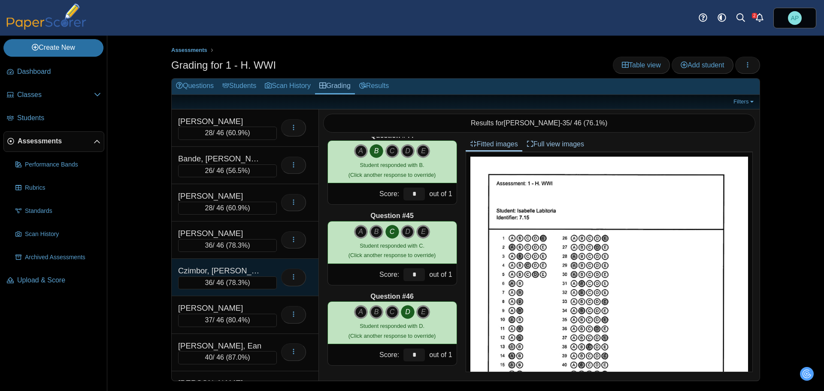
click at [245, 271] on div "Czimbor, [PERSON_NAME]" at bounding box center [221, 270] width 86 height 11
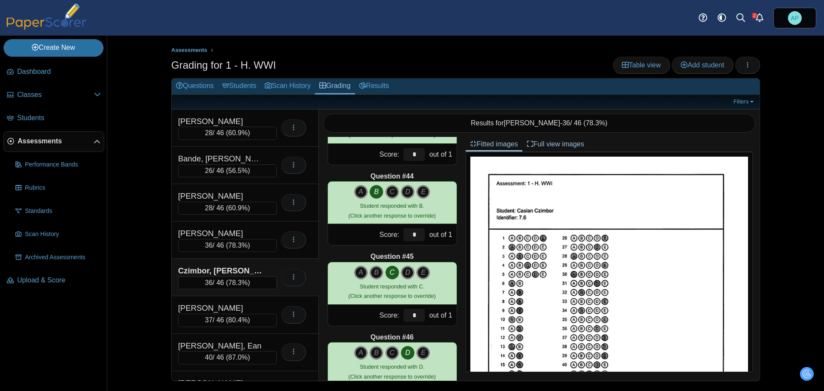
scroll to position [3471, 0]
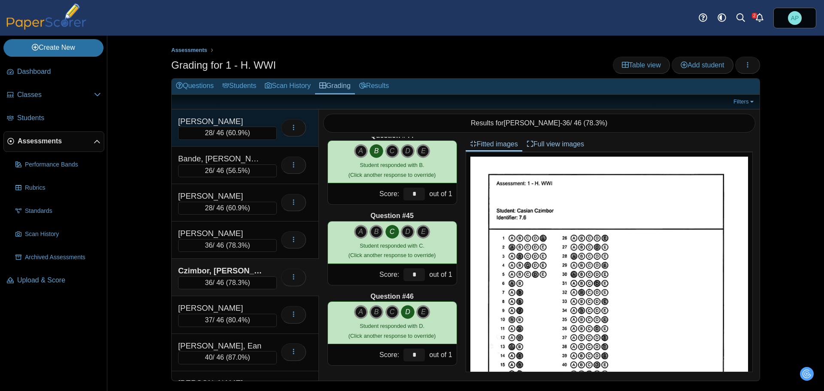
click at [257, 117] on div "[PERSON_NAME]" at bounding box center [221, 121] width 86 height 11
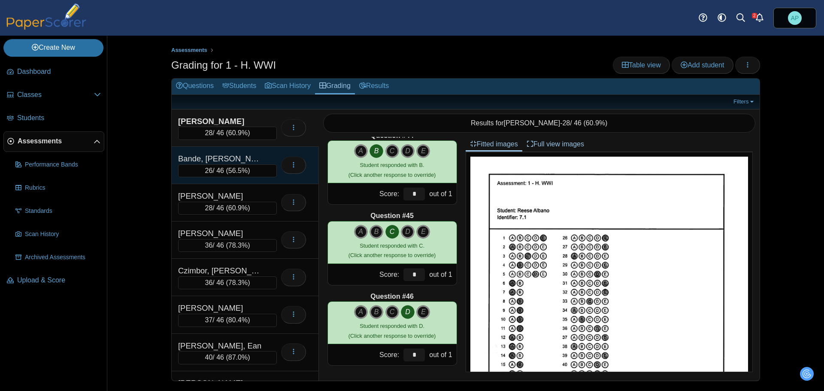
click at [257, 153] on div "Bande, [PERSON_NAME]" at bounding box center [221, 158] width 86 height 11
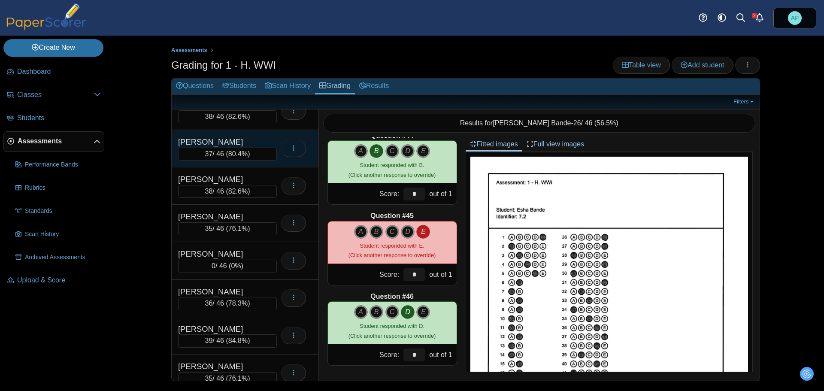
scroll to position [289, 0]
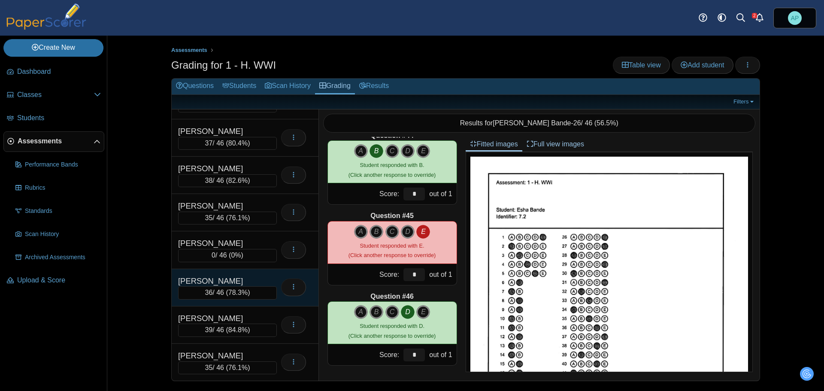
click at [268, 280] on div "[PERSON_NAME]" at bounding box center [227, 280] width 99 height 11
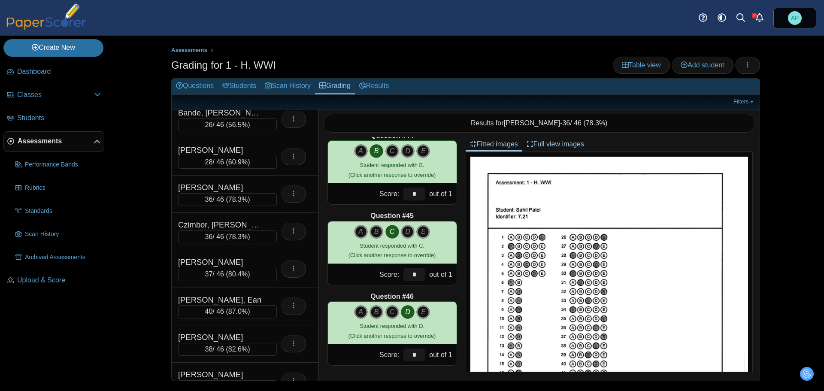
scroll to position [0, 0]
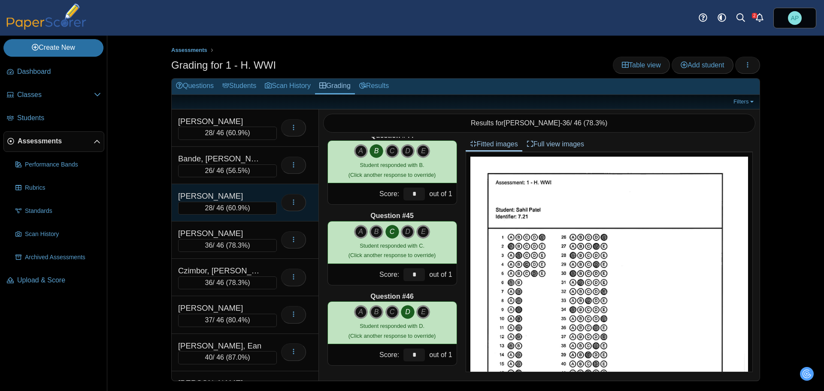
click at [241, 196] on div "[PERSON_NAME]" at bounding box center [221, 195] width 86 height 11
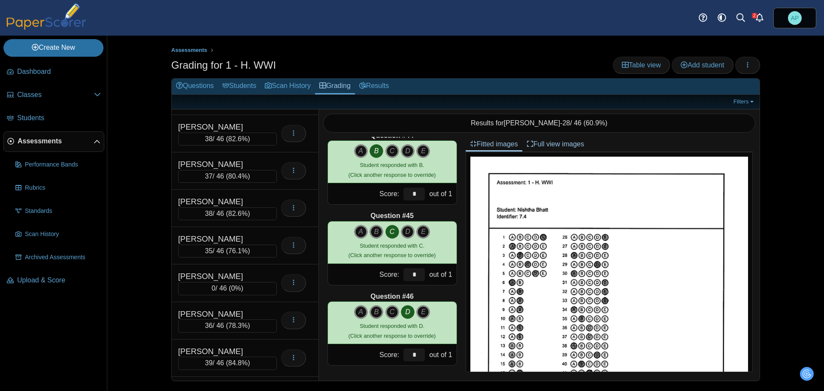
scroll to position [289, 0]
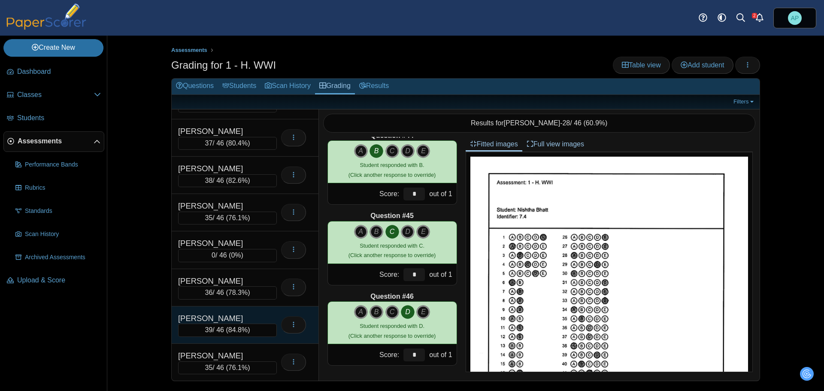
click at [266, 313] on div "[PERSON_NAME]" at bounding box center [227, 318] width 99 height 11
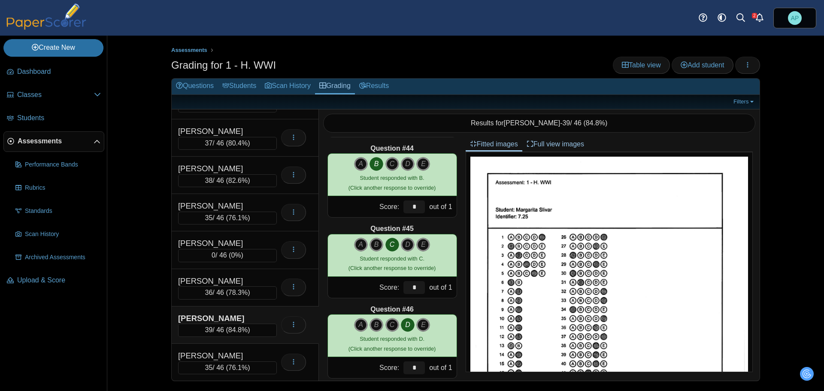
scroll to position [3471, 0]
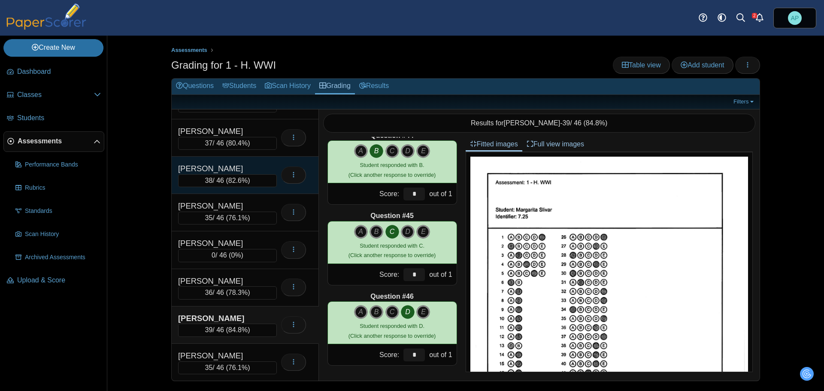
click at [272, 161] on div "[PERSON_NAME] 38 / 46 ( 82.6% ) Loading…" at bounding box center [245, 175] width 147 height 37
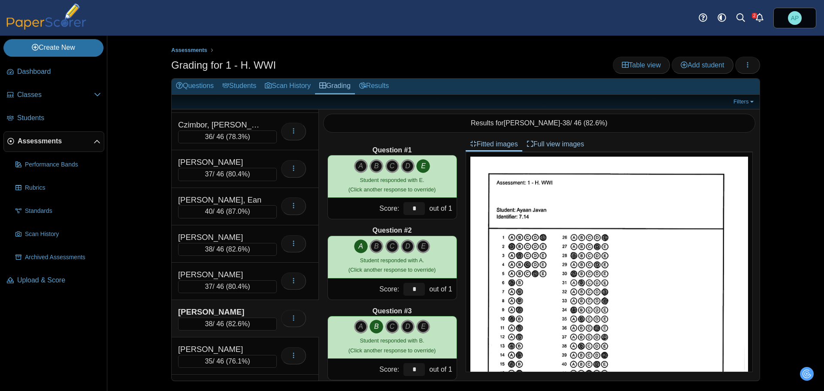
scroll to position [0, 0]
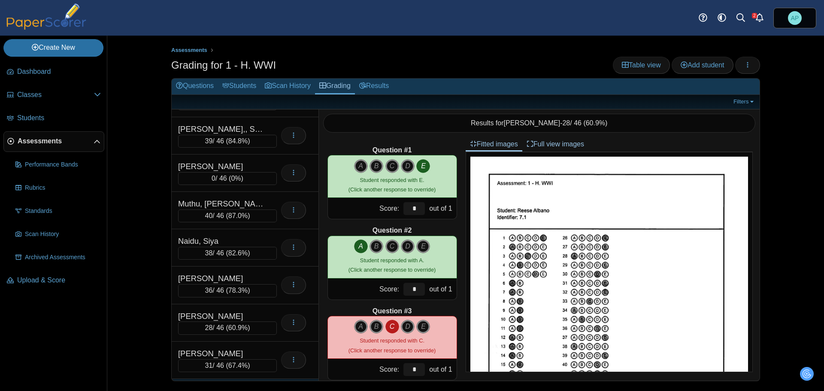
scroll to position [663, 0]
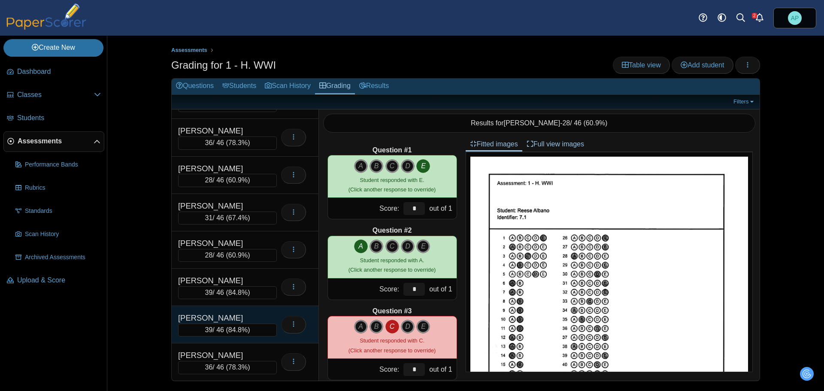
click at [258, 313] on div "Srivas, Shaurya" at bounding box center [221, 317] width 86 height 11
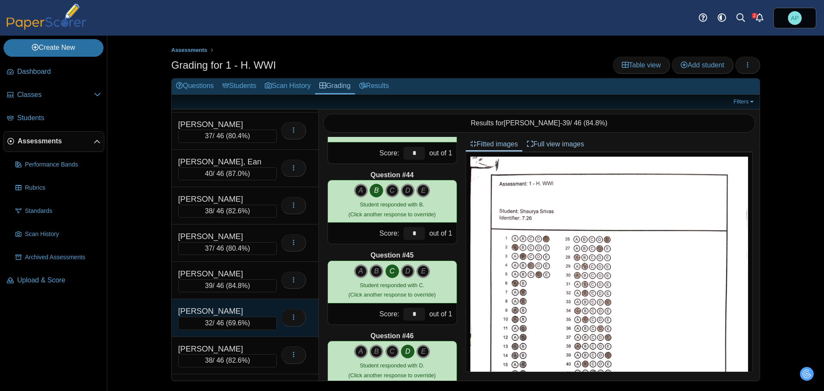
scroll to position [234, 0]
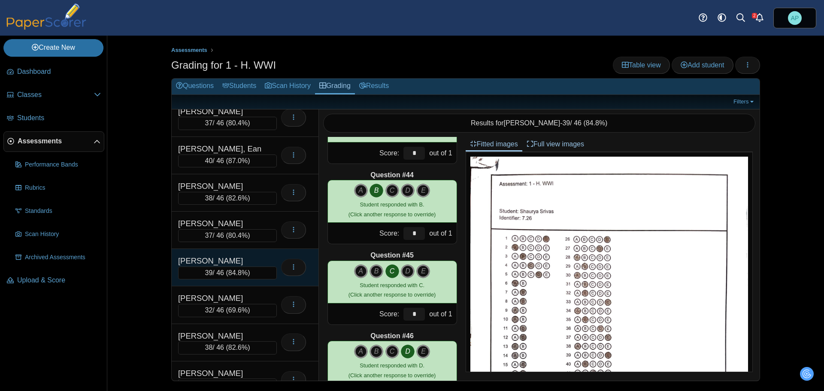
click at [253, 257] on div "Grasso, Serena" at bounding box center [221, 260] width 86 height 11
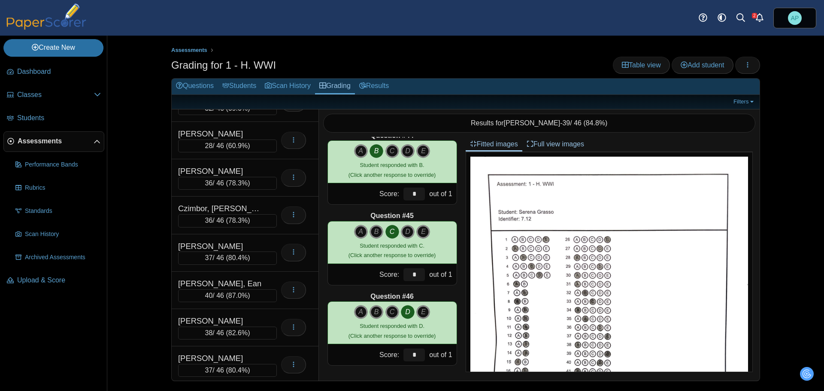
scroll to position [0, 0]
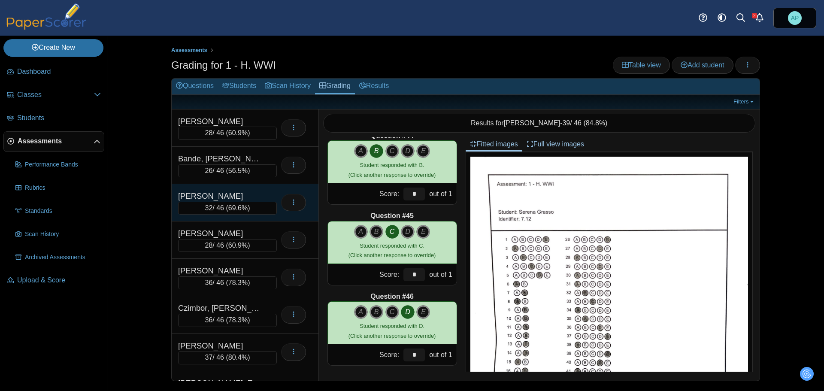
click at [269, 192] on div "Bender, Hailey" at bounding box center [227, 195] width 99 height 11
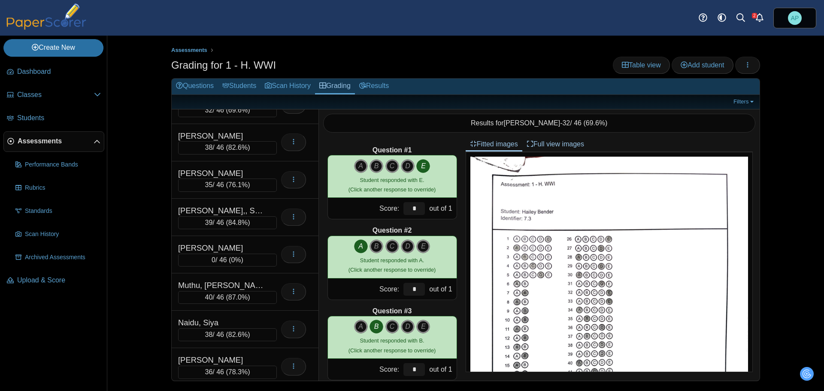
scroll to position [406, 0]
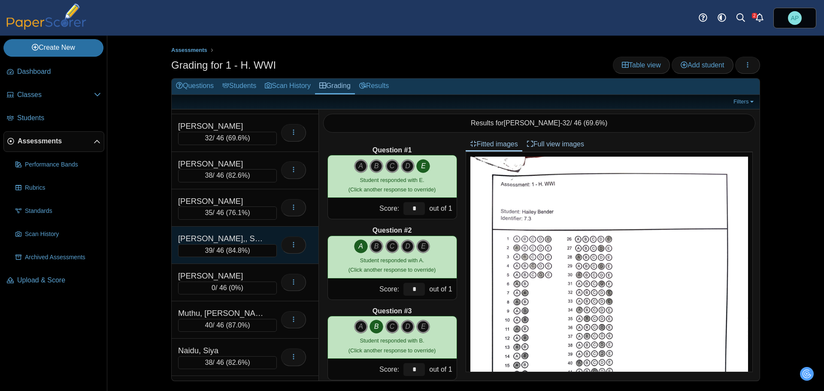
click at [269, 234] on div "Leung,, Shiloh" at bounding box center [227, 238] width 99 height 11
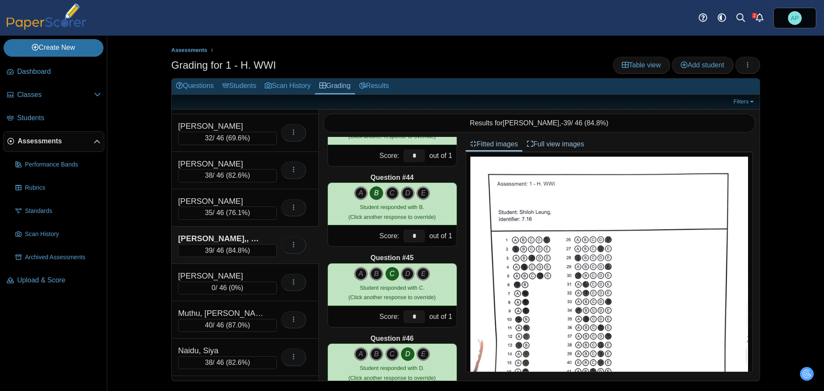
scroll to position [3471, 0]
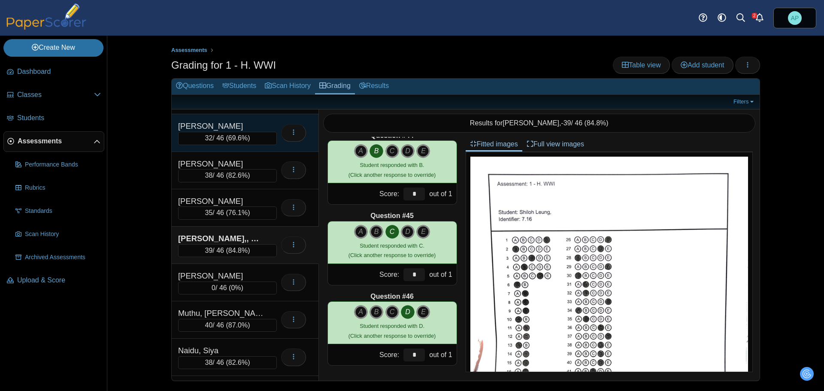
click at [272, 125] on div "Gupta, Aarav" at bounding box center [227, 126] width 99 height 11
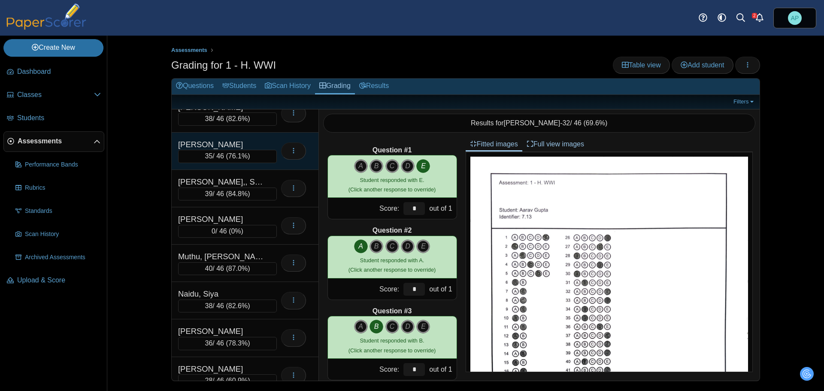
scroll to position [663, 0]
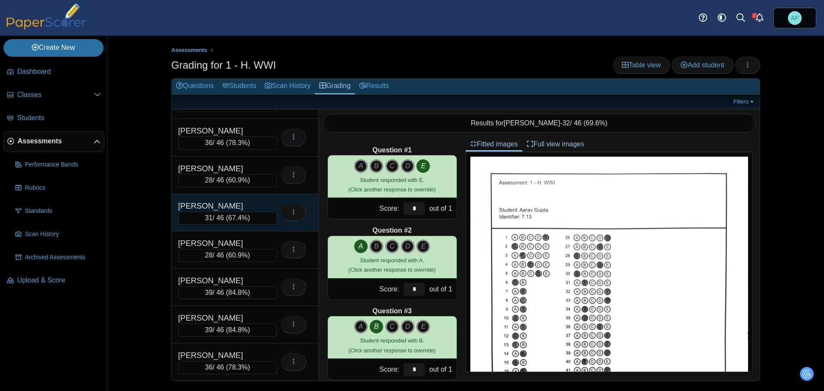
click at [268, 202] on div "Salazar, Jonathan" at bounding box center [227, 205] width 99 height 11
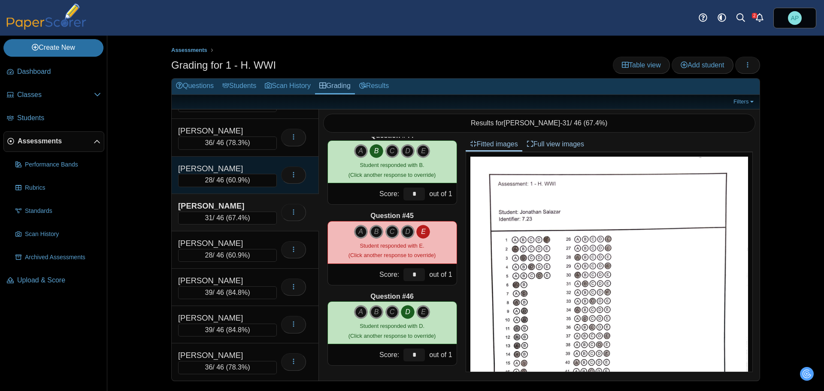
click at [269, 160] on div "Rizwan, Mariya 28 / 46 ( 60.9% ) Loading…" at bounding box center [245, 175] width 147 height 37
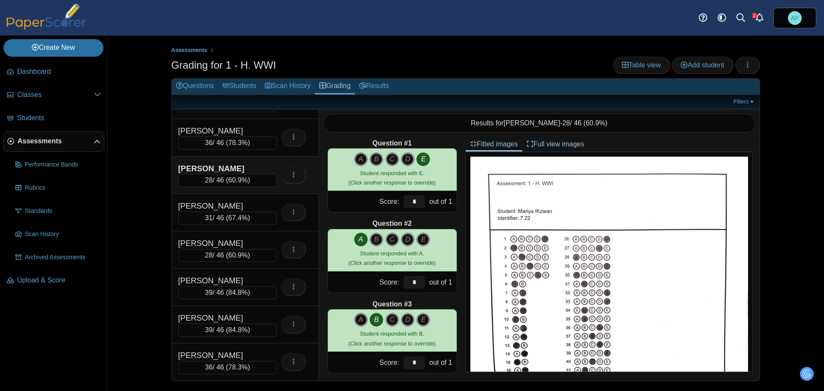
scroll to position [0, 0]
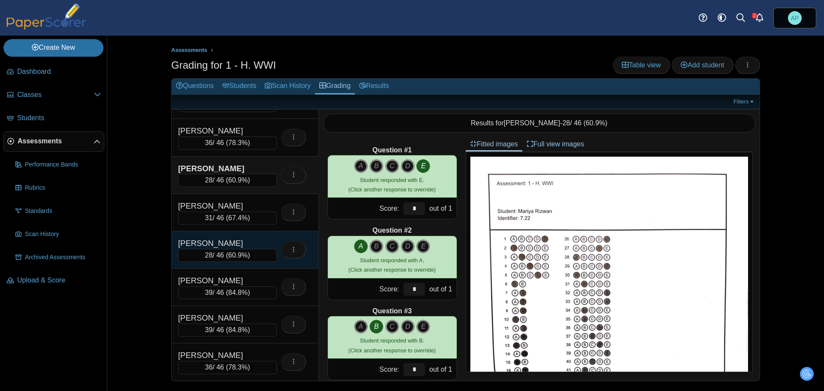
click at [265, 236] on div "Seminario, Renzo 28 / 46 ( 60.9% ) Loading…" at bounding box center [245, 249] width 147 height 37
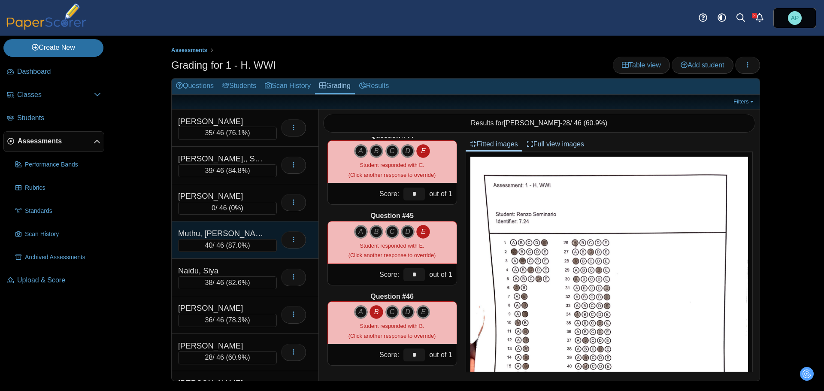
scroll to position [534, 0]
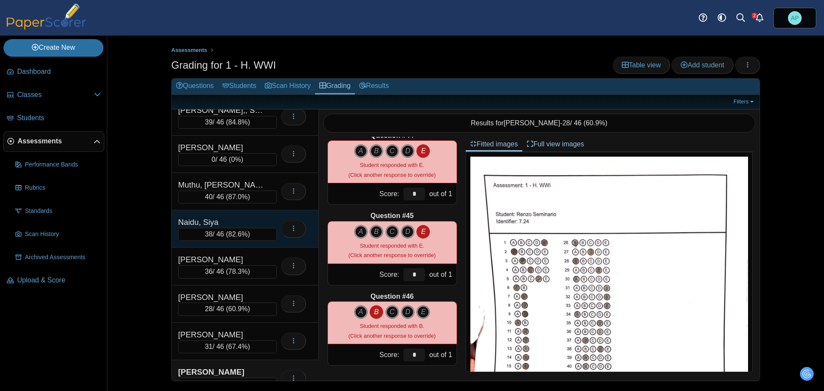
click at [259, 220] on div "Naidu, Siya" at bounding box center [221, 222] width 86 height 11
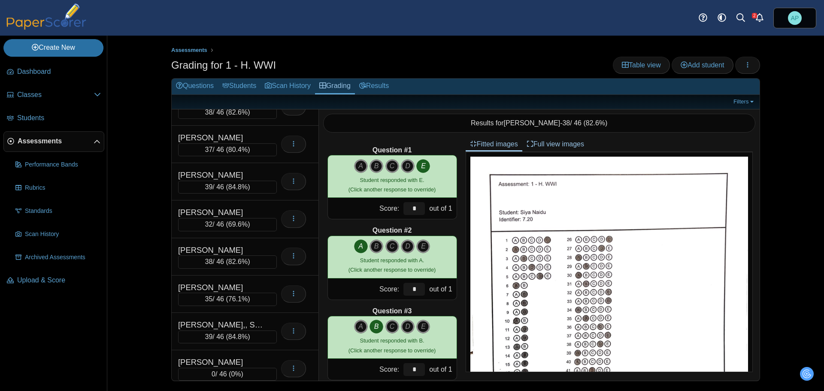
scroll to position [449, 0]
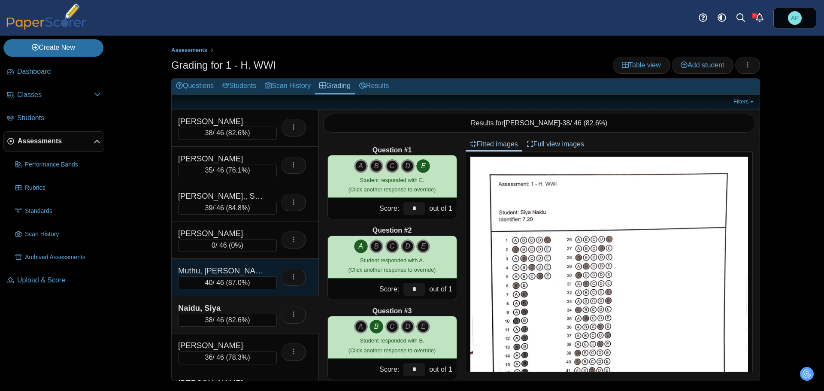
click at [243, 264] on div "Muthu, Karthi Pranav 40 / 46 ( 87.0% ) Loading…" at bounding box center [245, 277] width 147 height 37
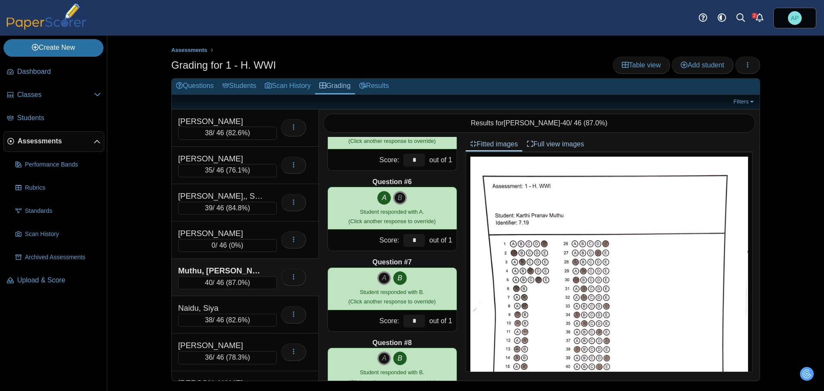
scroll to position [0, 0]
